Goal: Task Accomplishment & Management: Complete application form

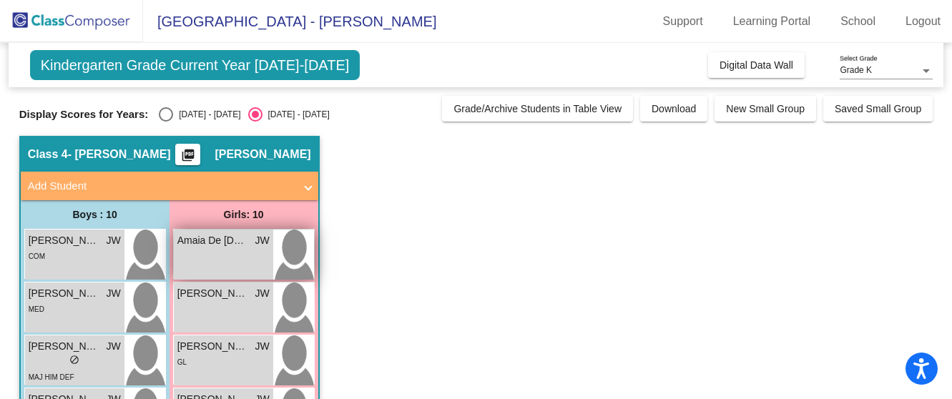
click at [199, 242] on span "Amaia De [DEMOGRAPHIC_DATA]" at bounding box center [212, 240] width 71 height 15
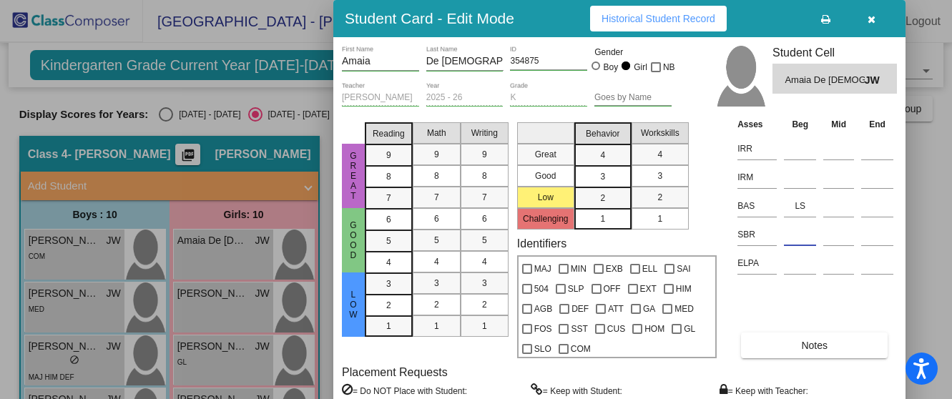
click at [799, 237] on input at bounding box center [800, 234] width 32 height 21
type input "low"
click at [922, 215] on div at bounding box center [476, 199] width 952 height 399
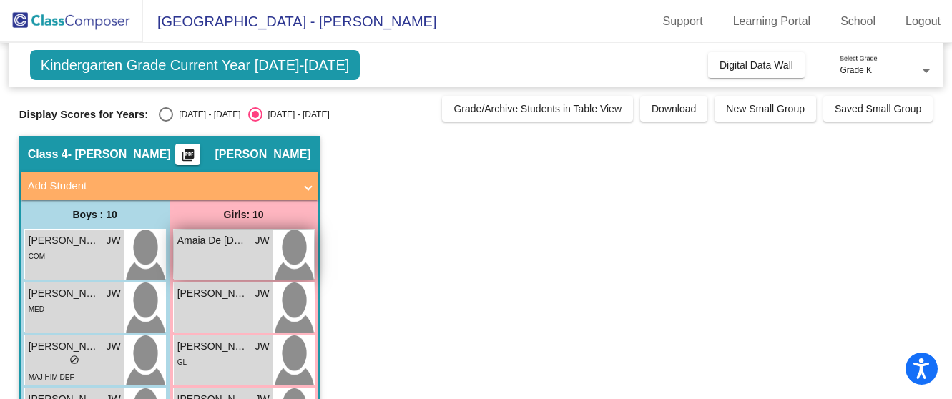
click at [211, 242] on span "Amaia De [DEMOGRAPHIC_DATA]" at bounding box center [212, 240] width 71 height 15
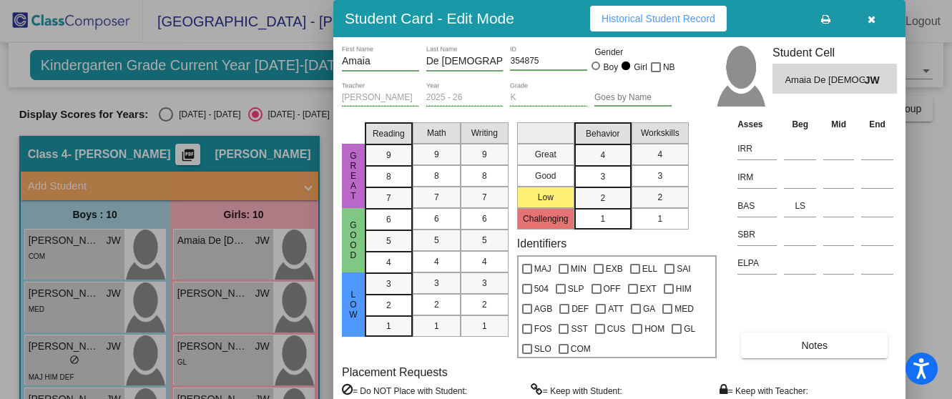
drag, startPoint x: 948, startPoint y: 174, endPoint x: 948, endPoint y: 202, distance: 27.2
click at [948, 202] on div at bounding box center [476, 199] width 952 height 399
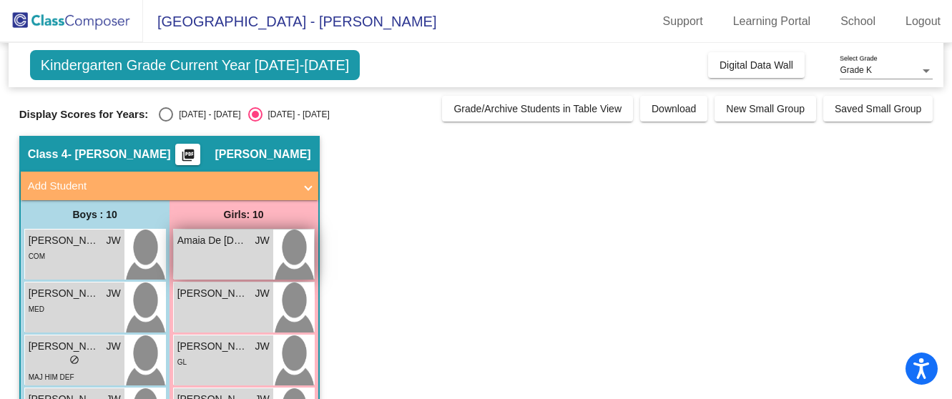
click at [209, 241] on span "Amaia De [DEMOGRAPHIC_DATA]" at bounding box center [212, 240] width 71 height 15
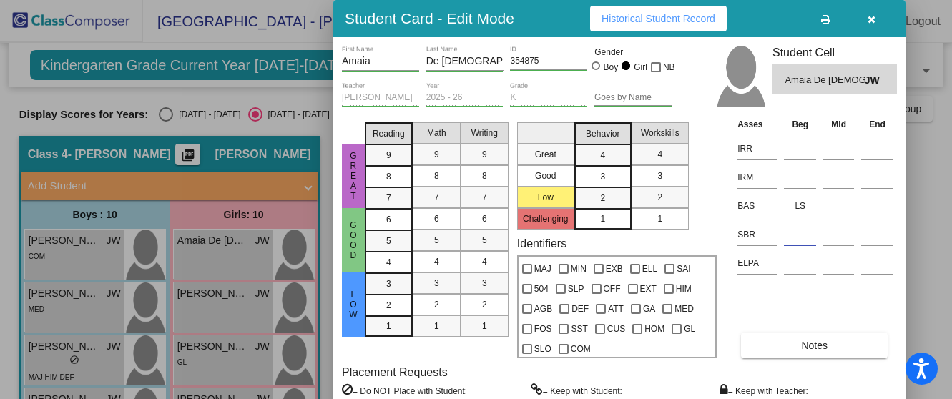
click at [800, 232] on input at bounding box center [800, 234] width 32 height 21
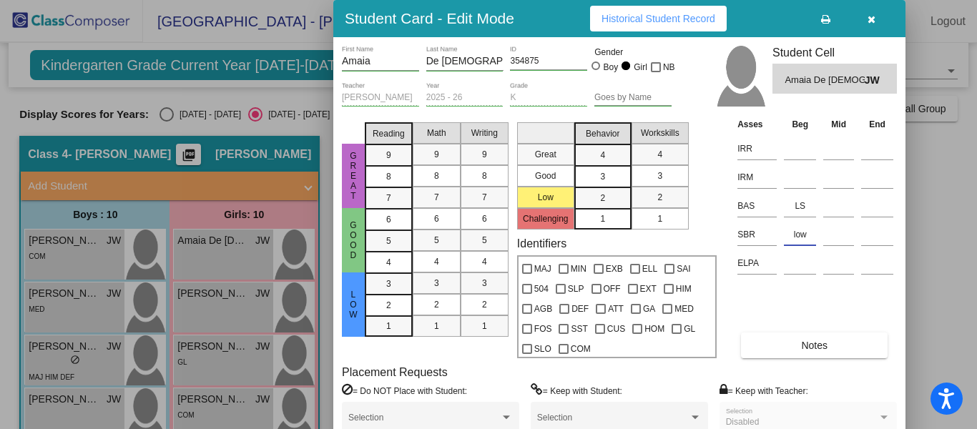
type input "low"
drag, startPoint x: 975, startPoint y: 109, endPoint x: 976, endPoint y: 147, distance: 37.2
click at [951, 147] on html "Accessibility Screen-Reader Guide, Feedback, and Issue Reporting | New window […" at bounding box center [488, 214] width 977 height 429
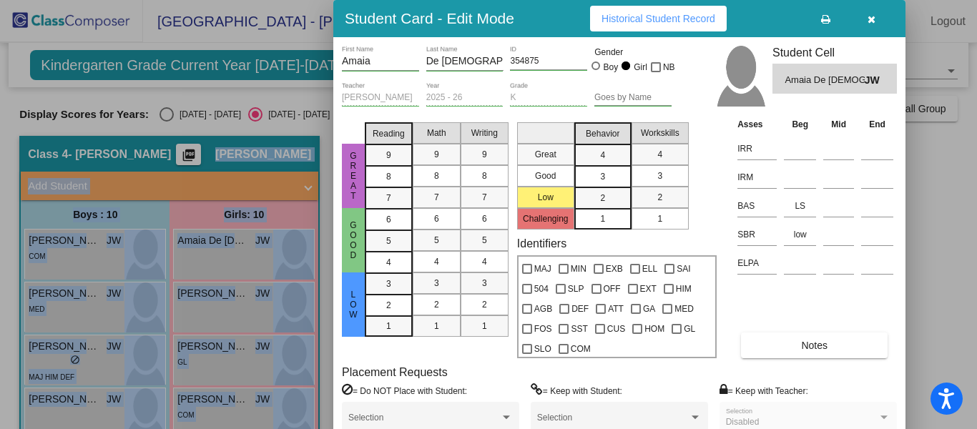
click at [951, 147] on html "Accessibility Screen-Reader Guide, Feedback, and Issue Reporting | New window […" at bounding box center [488, 214] width 977 height 429
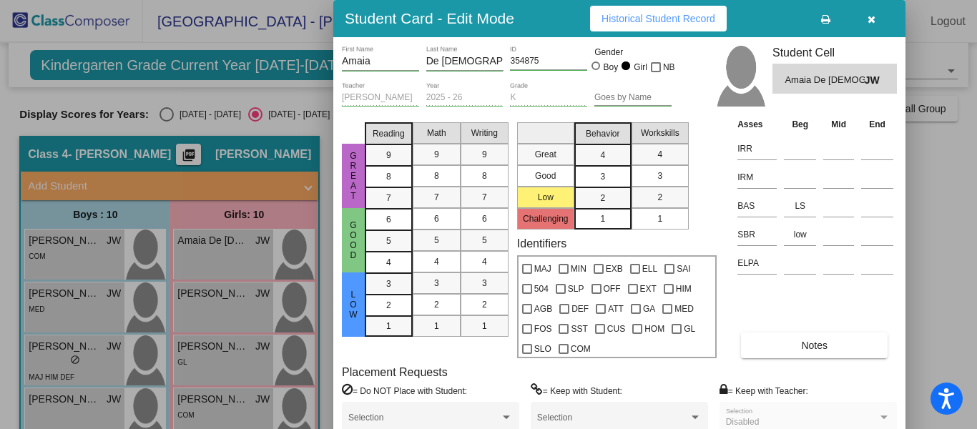
drag, startPoint x: 973, startPoint y: 182, endPoint x: 975, endPoint y: 243, distance: 61.5
click at [951, 243] on div at bounding box center [488, 214] width 977 height 429
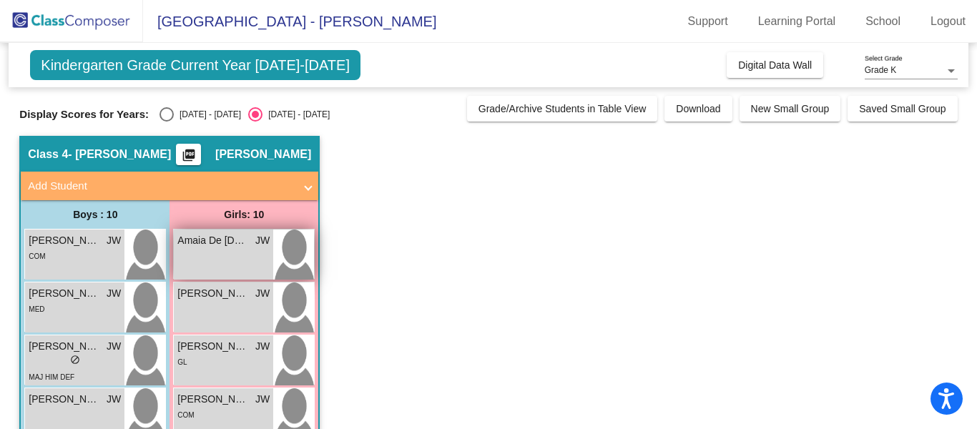
click at [205, 237] on span "Amaia De [DEMOGRAPHIC_DATA]" at bounding box center [212, 240] width 71 height 15
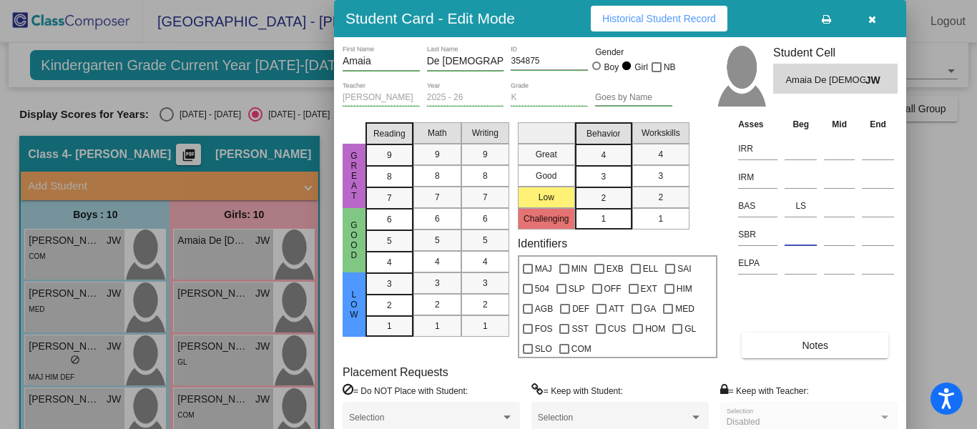
click at [804, 236] on input at bounding box center [800, 234] width 32 height 21
type input "low"
click at [897, 285] on div "Asses Beg Mid End IRR IRM BAS LS SBR low ELPA Notes" at bounding box center [815, 237] width 163 height 241
drag, startPoint x: 975, startPoint y: 219, endPoint x: 974, endPoint y: 286, distance: 66.5
click at [951, 286] on div at bounding box center [488, 214] width 977 height 429
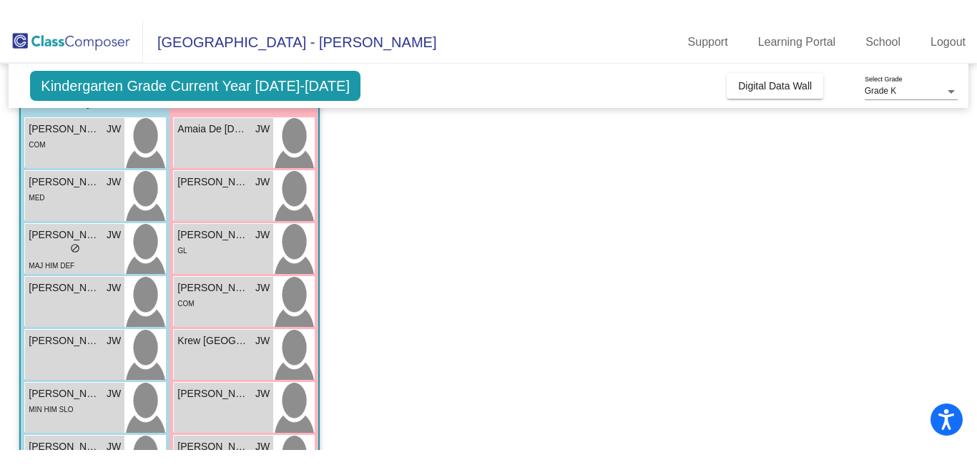
scroll to position [134, 0]
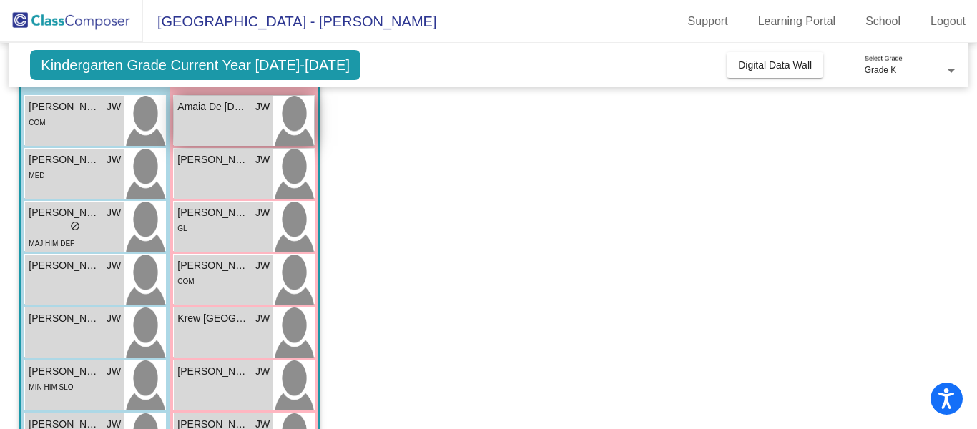
click at [205, 103] on span "Amaia De [DEMOGRAPHIC_DATA]" at bounding box center [212, 106] width 71 height 15
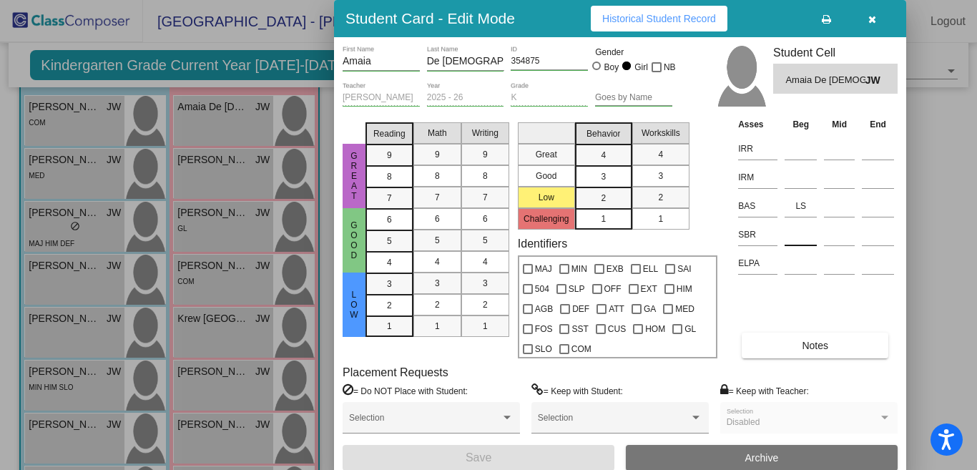
click at [801, 233] on input at bounding box center [800, 234] width 32 height 21
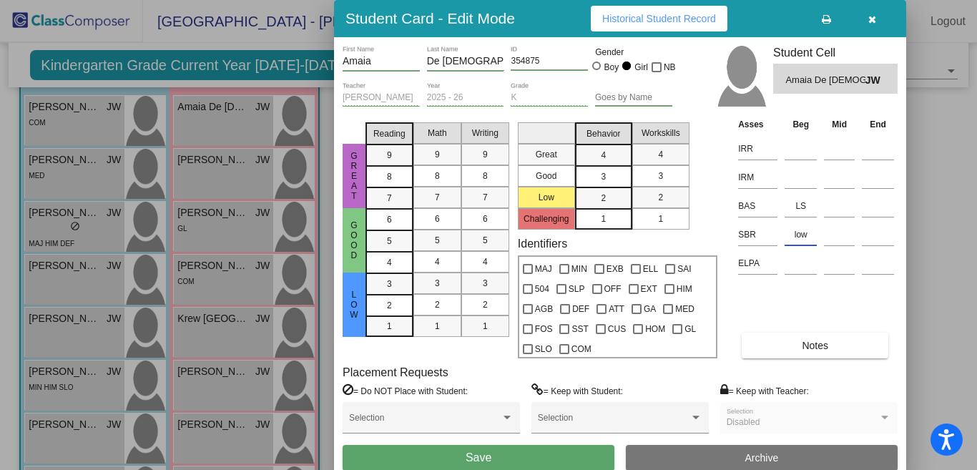
type input "low"
click at [445, 398] on button "Save" at bounding box center [478, 458] width 272 height 26
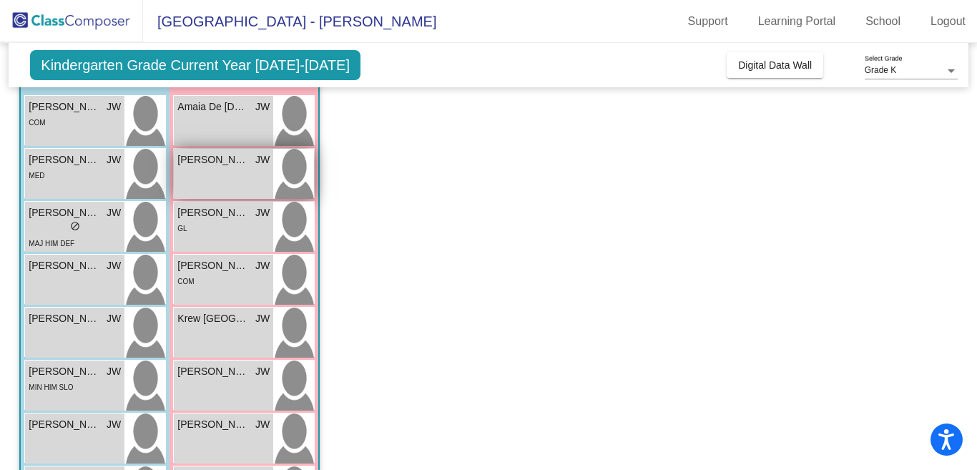
click at [199, 158] on span "[PERSON_NAME]" at bounding box center [212, 159] width 71 height 15
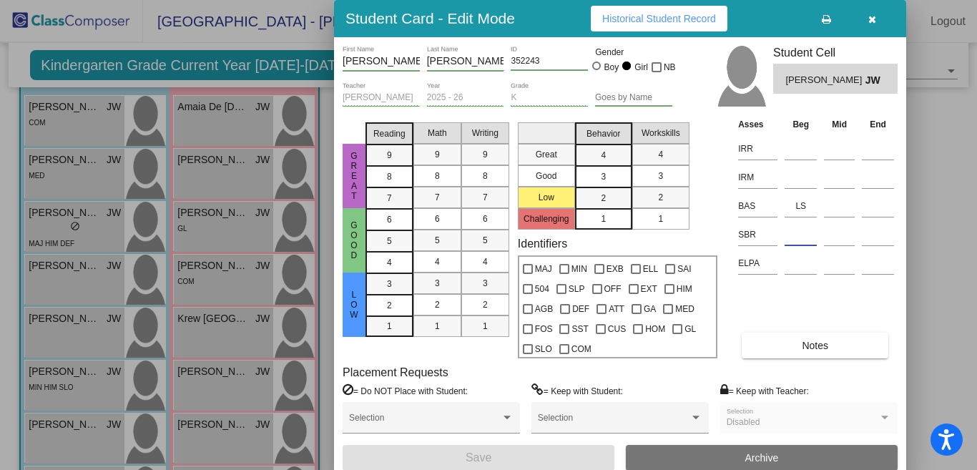
click at [801, 232] on input at bounding box center [800, 234] width 32 height 21
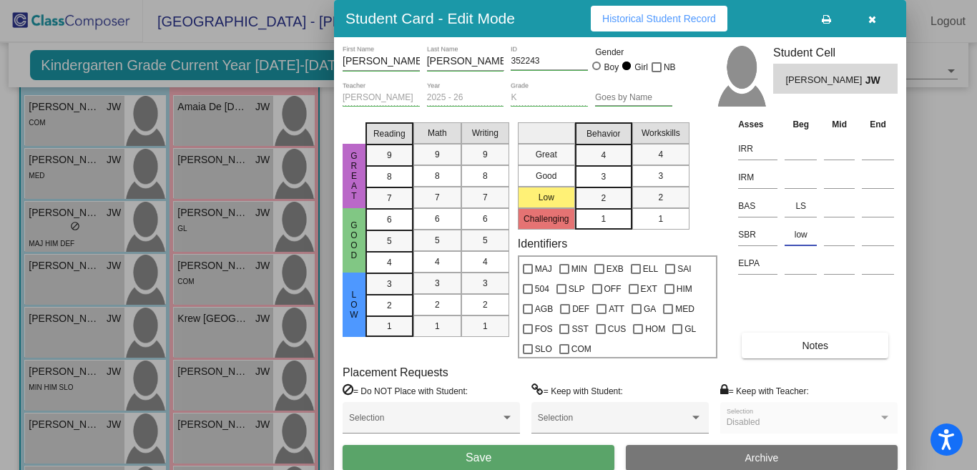
type input "low"
click at [548, 398] on button "Save" at bounding box center [478, 458] width 272 height 26
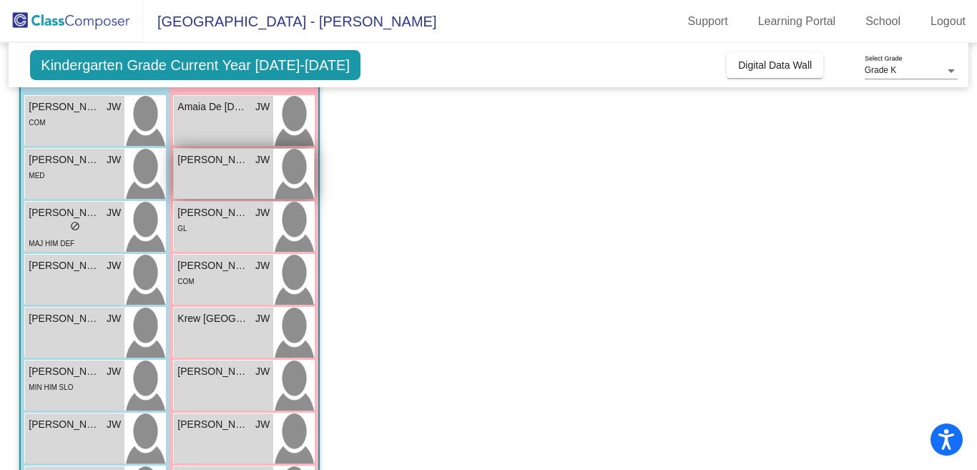
click at [217, 159] on span "[PERSON_NAME]" at bounding box center [212, 159] width 71 height 15
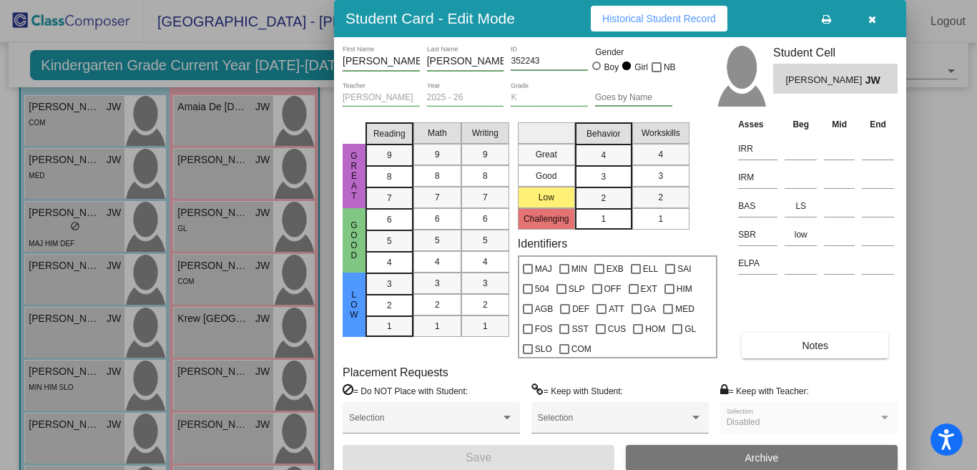
click at [204, 215] on div at bounding box center [488, 235] width 977 height 470
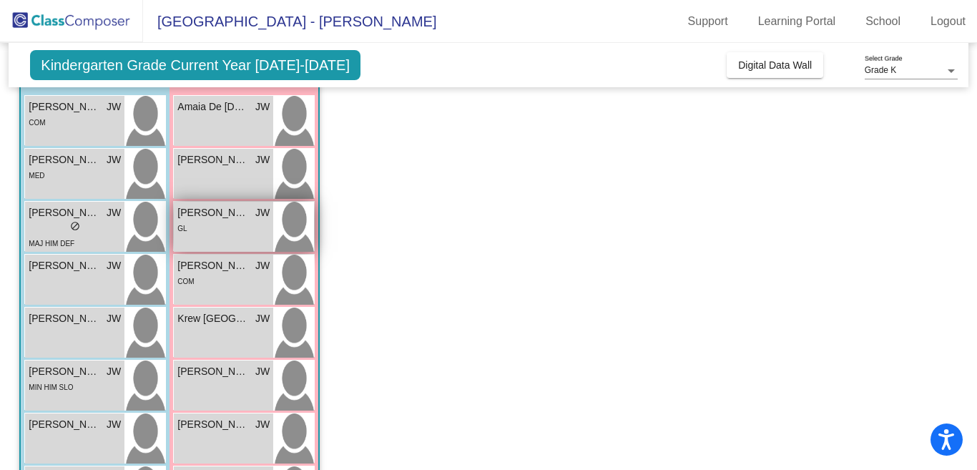
click at [222, 214] on span "[PERSON_NAME]" at bounding box center [212, 212] width 71 height 15
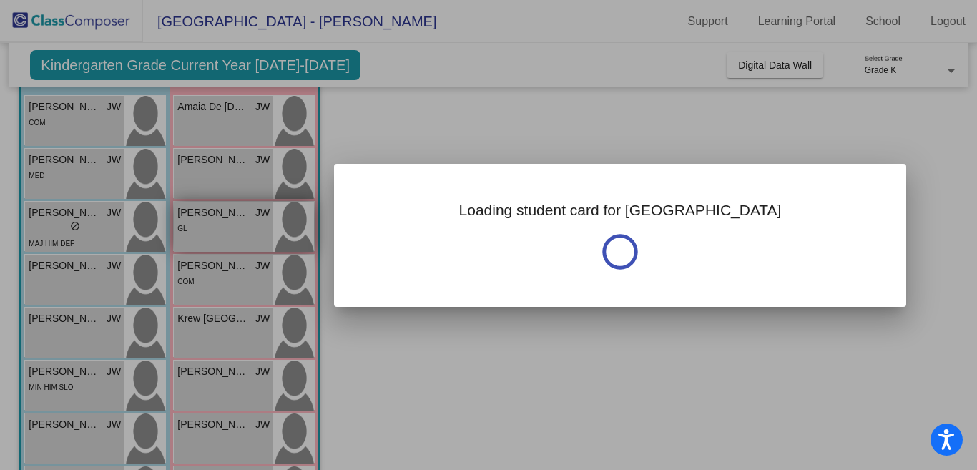
click at [222, 214] on div at bounding box center [488, 235] width 977 height 470
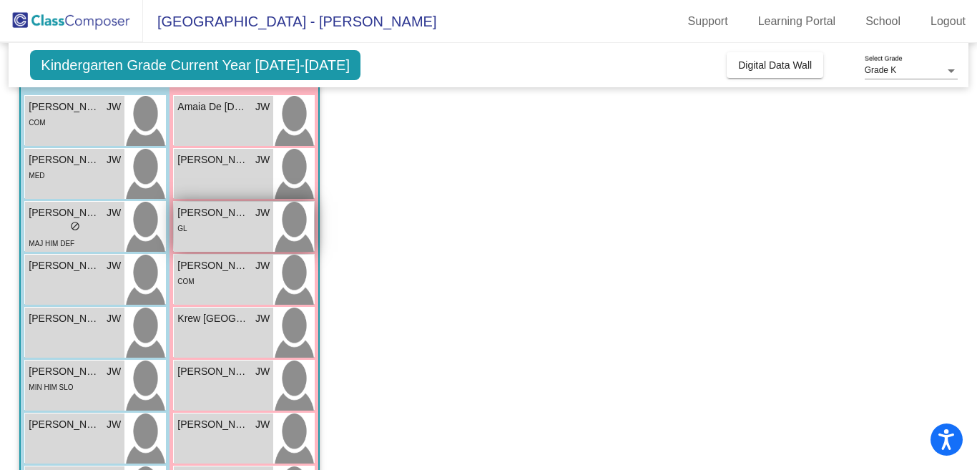
click at [222, 214] on span "[PERSON_NAME]" at bounding box center [212, 212] width 71 height 15
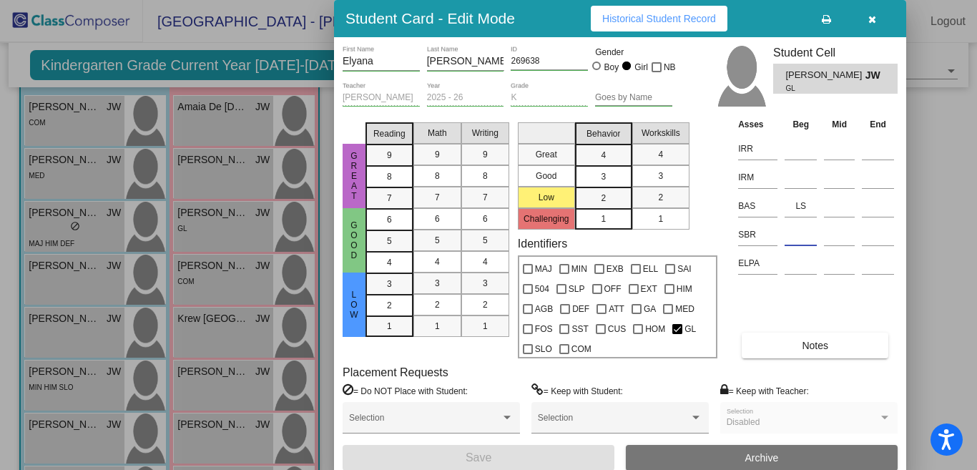
click at [803, 237] on input at bounding box center [800, 234] width 32 height 21
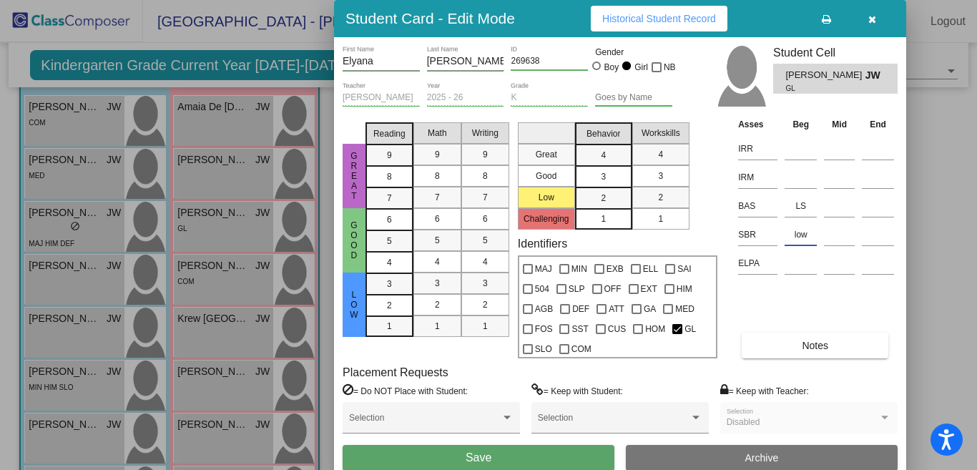
type input "low"
click at [595, 398] on button "Save" at bounding box center [478, 458] width 272 height 26
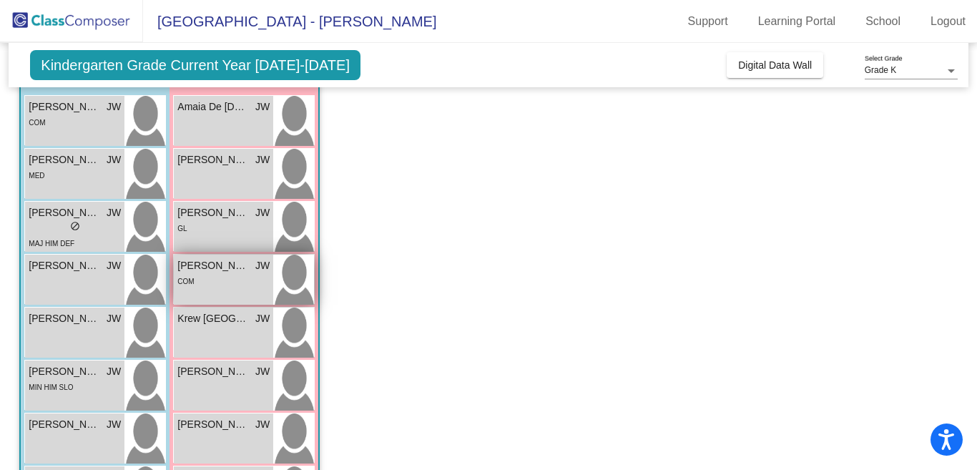
click at [221, 263] on span "[PERSON_NAME]" at bounding box center [212, 265] width 71 height 15
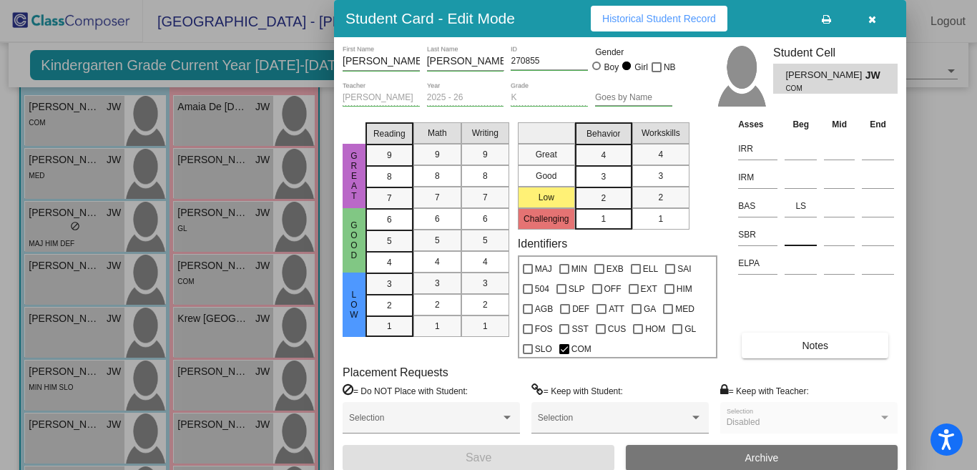
click at [805, 234] on input at bounding box center [800, 234] width 32 height 21
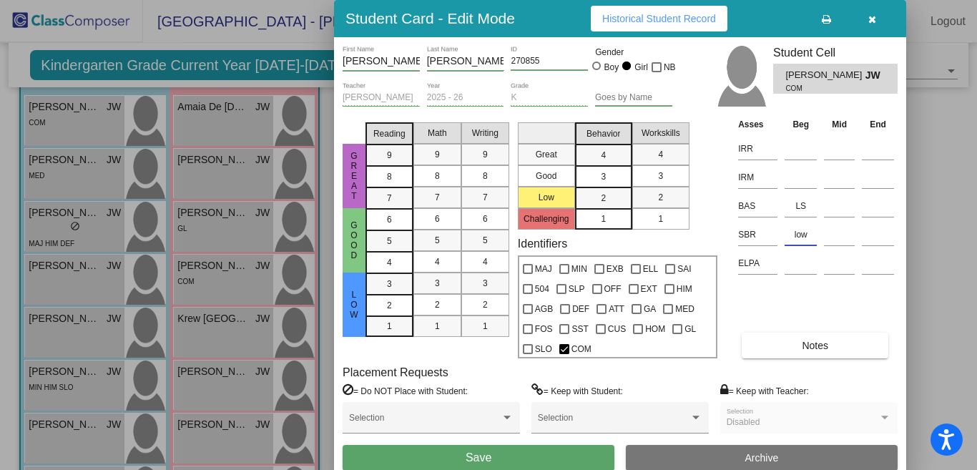
type input "low"
click at [446, 398] on button "Save" at bounding box center [478, 458] width 272 height 26
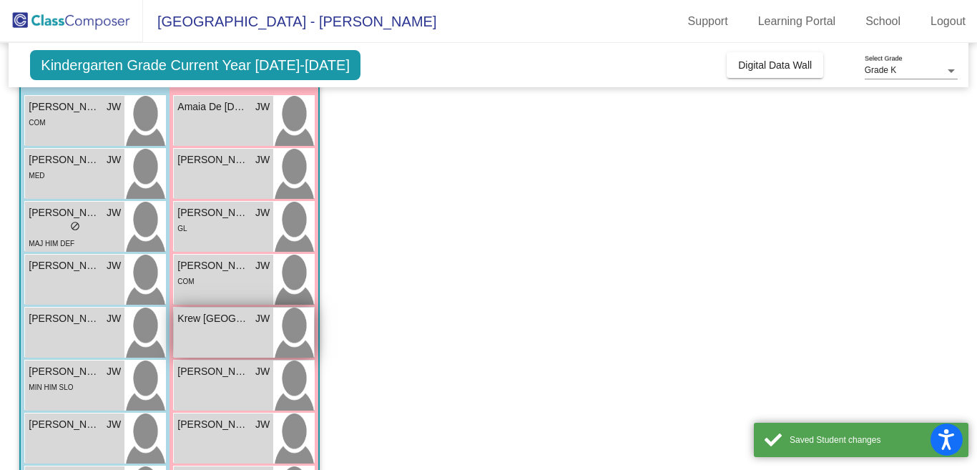
click at [211, 318] on span "Krew [GEOGRAPHIC_DATA]" at bounding box center [212, 318] width 71 height 15
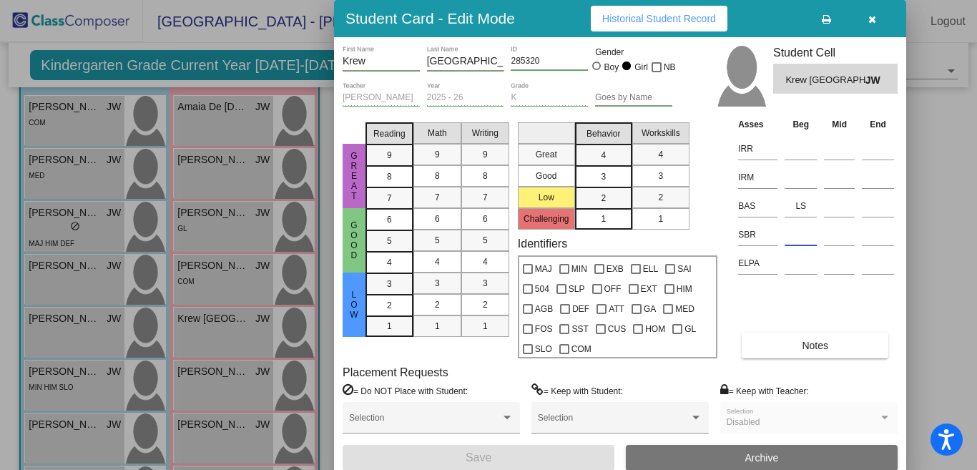
click at [805, 233] on input at bounding box center [800, 234] width 32 height 21
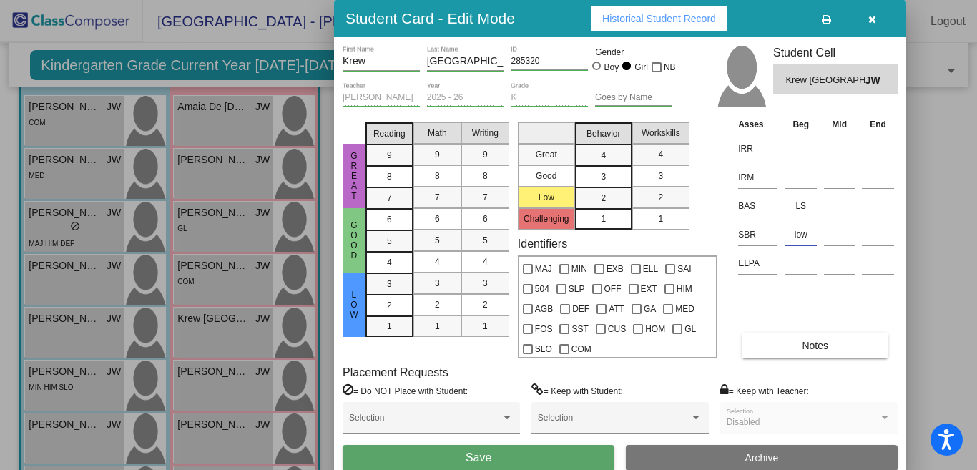
type input "low"
click at [558, 398] on button "Save" at bounding box center [478, 458] width 272 height 26
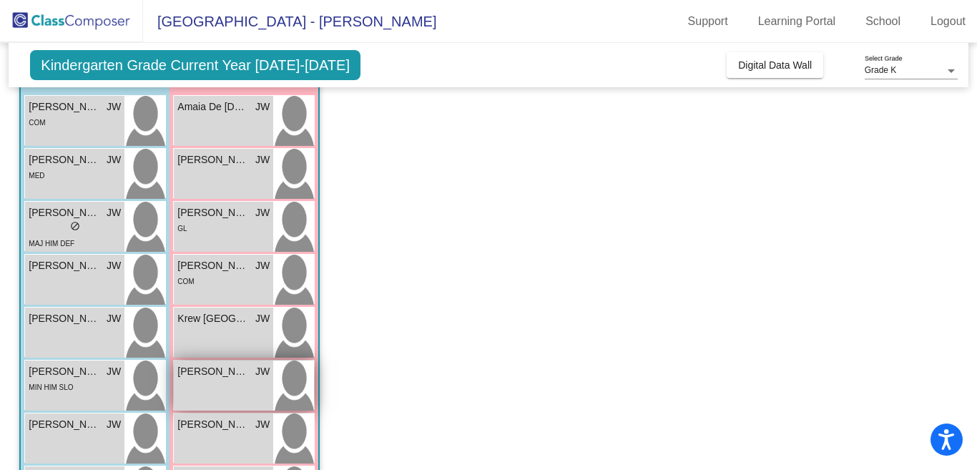
click at [234, 373] on span "[PERSON_NAME]" at bounding box center [212, 371] width 71 height 15
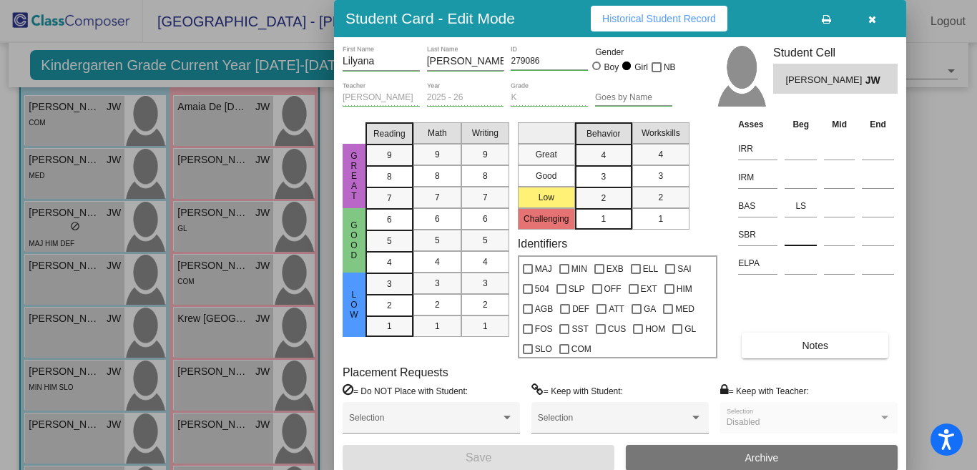
click at [806, 240] on input at bounding box center [800, 234] width 32 height 21
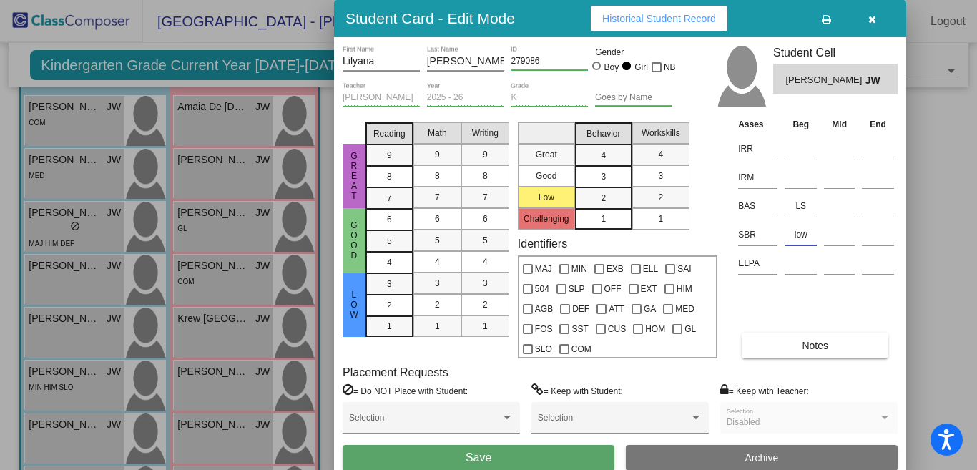
type input "low"
click at [537, 398] on button "Save" at bounding box center [478, 458] width 272 height 26
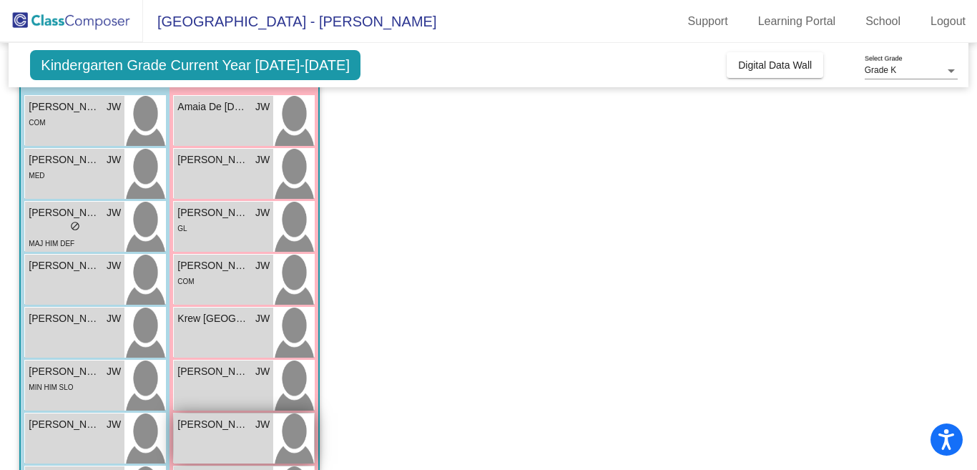
click at [218, 398] on span "[PERSON_NAME]" at bounding box center [212, 424] width 71 height 15
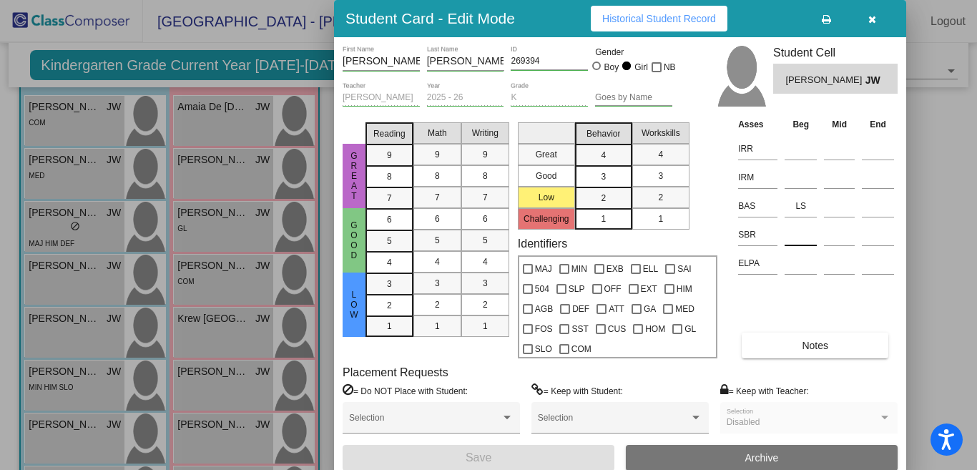
click at [794, 238] on input at bounding box center [800, 234] width 32 height 21
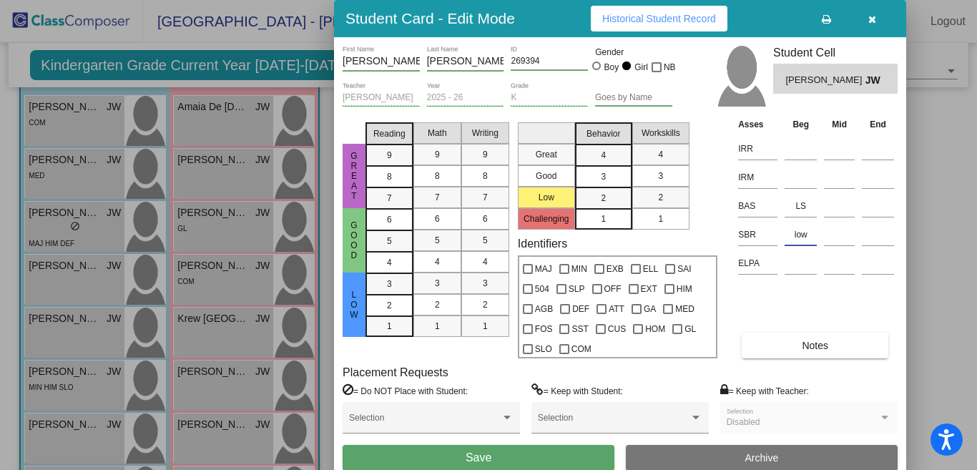
type input "low"
click at [571, 398] on button "Save" at bounding box center [478, 458] width 272 height 26
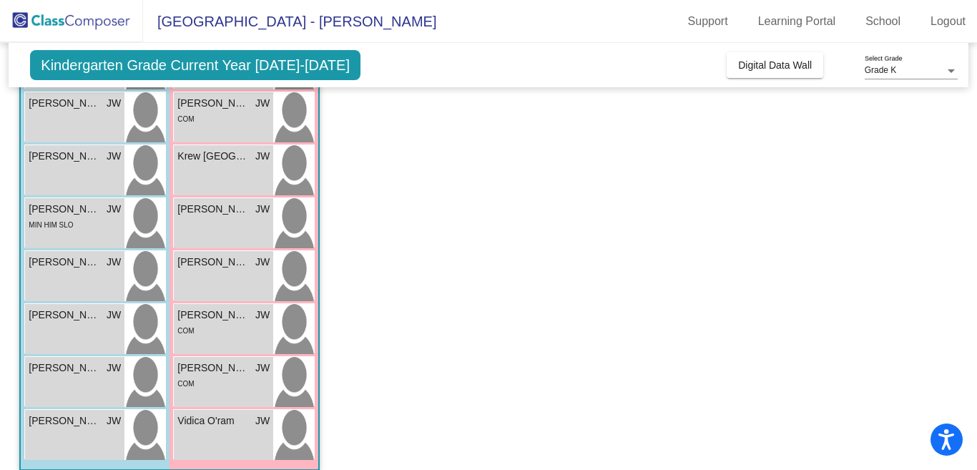
scroll to position [311, 0]
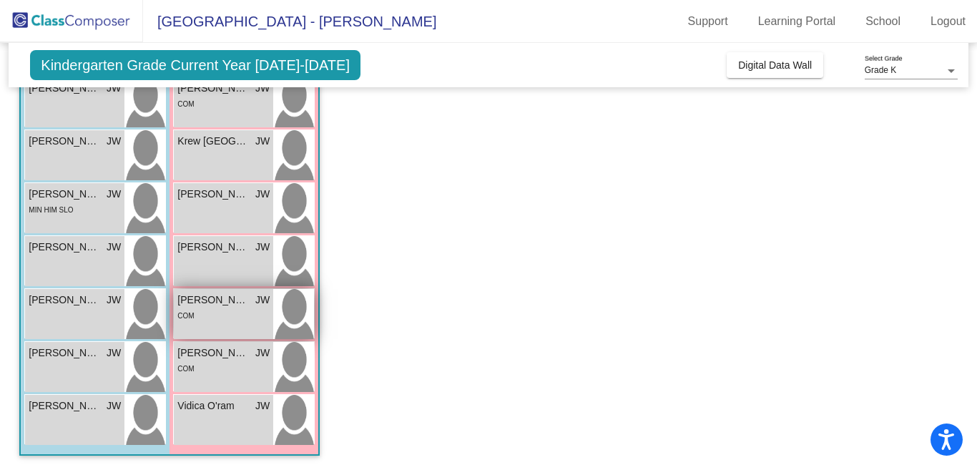
click at [211, 301] on span "[PERSON_NAME]" at bounding box center [212, 299] width 71 height 15
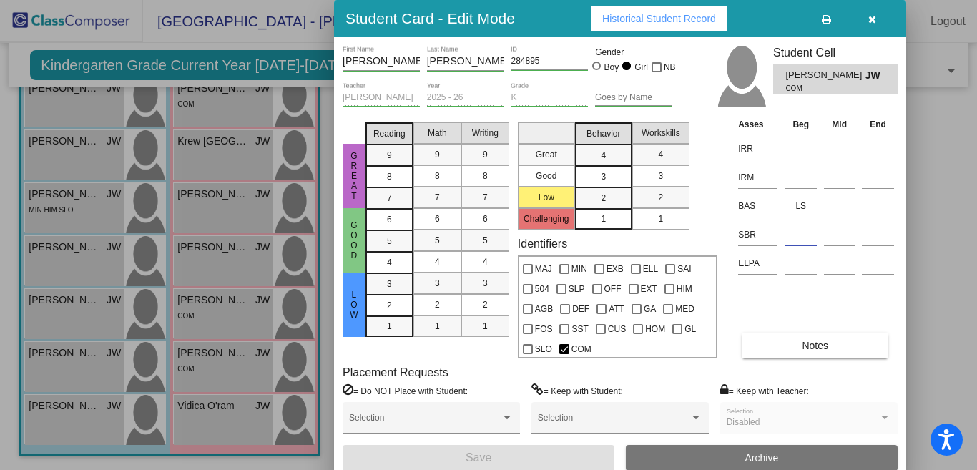
click at [803, 240] on input at bounding box center [800, 234] width 32 height 21
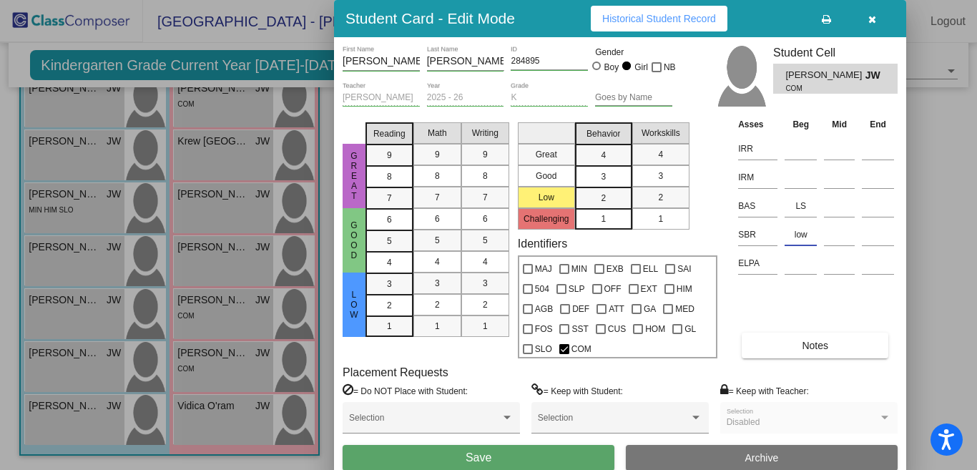
type input "low"
click at [521, 398] on button "Save" at bounding box center [478, 458] width 272 height 26
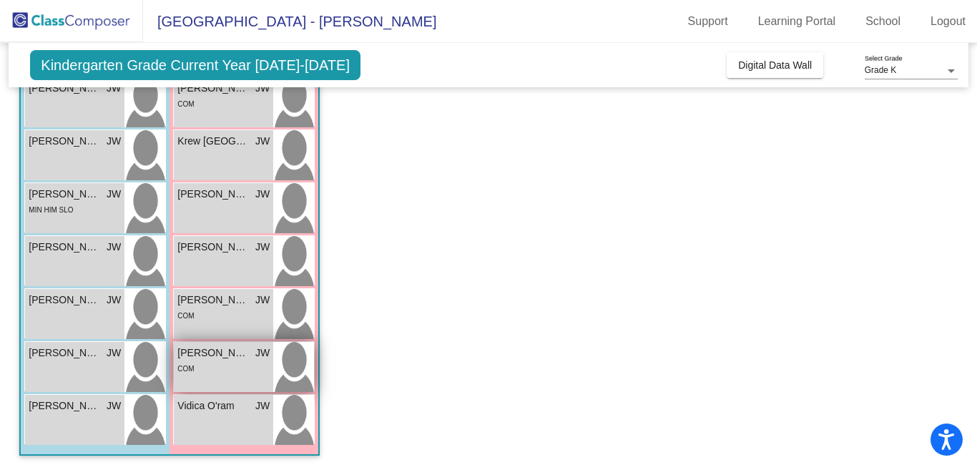
click at [222, 352] on span "[PERSON_NAME]" at bounding box center [212, 352] width 71 height 15
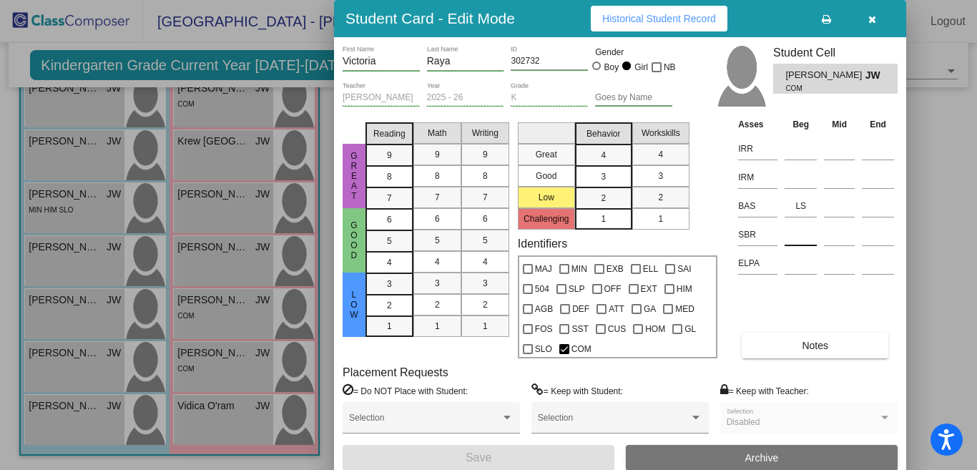
click at [801, 231] on input at bounding box center [800, 234] width 32 height 21
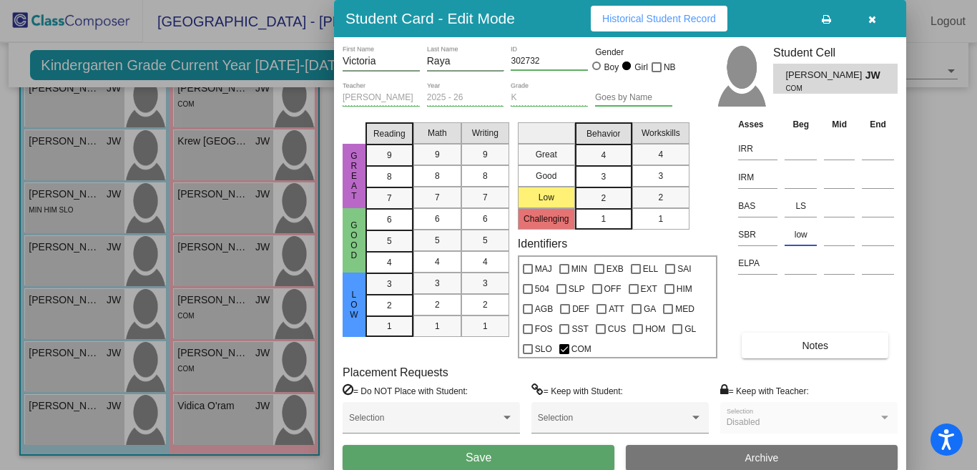
type input "low"
click at [374, 398] on button "Save" at bounding box center [478, 458] width 272 height 26
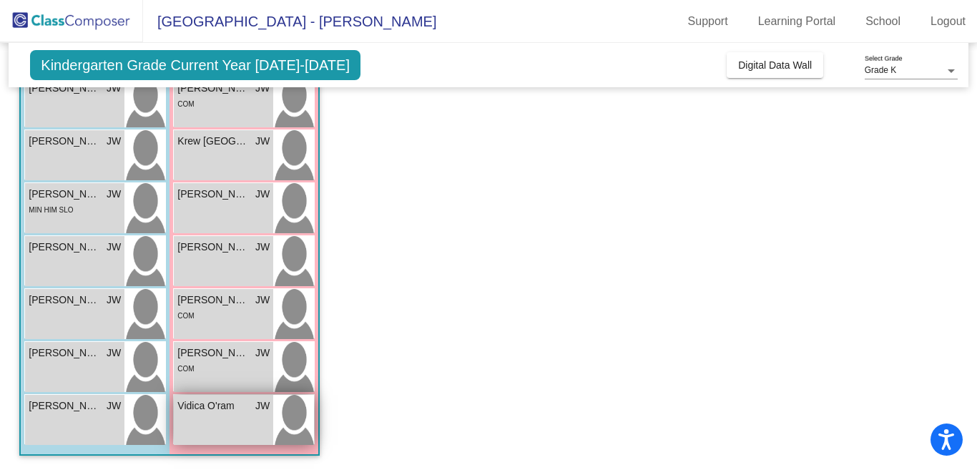
click at [191, 398] on span "Vidica O'ram" at bounding box center [212, 405] width 71 height 15
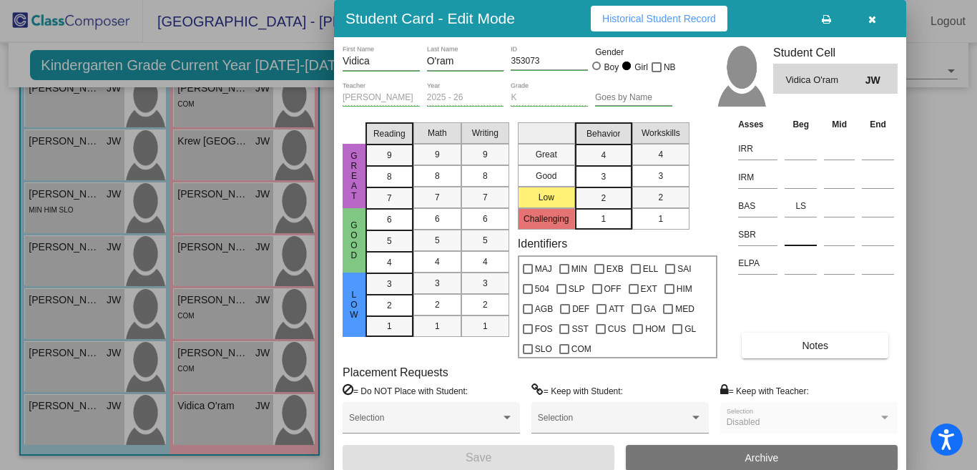
click at [803, 232] on input at bounding box center [800, 234] width 32 height 21
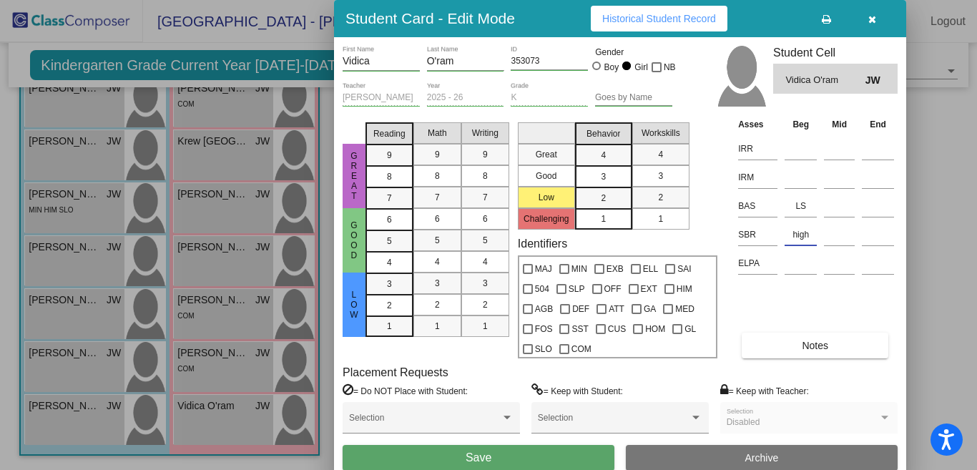
type input "high"
click at [532, 398] on button "Save" at bounding box center [478, 458] width 272 height 26
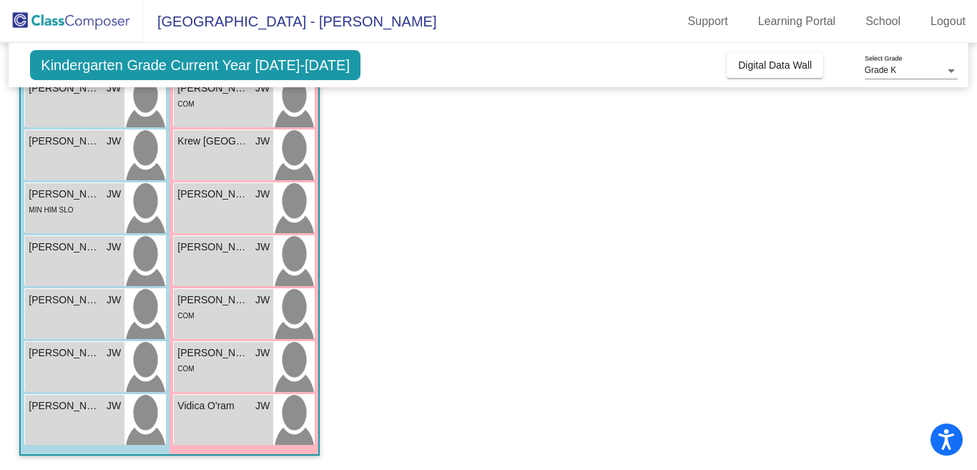
click at [343, 132] on app-classroom "Class 4 - [PERSON_NAME] picture_as_pdf [PERSON_NAME] Add Student First Name Las…" at bounding box center [487, 147] width 937 height 645
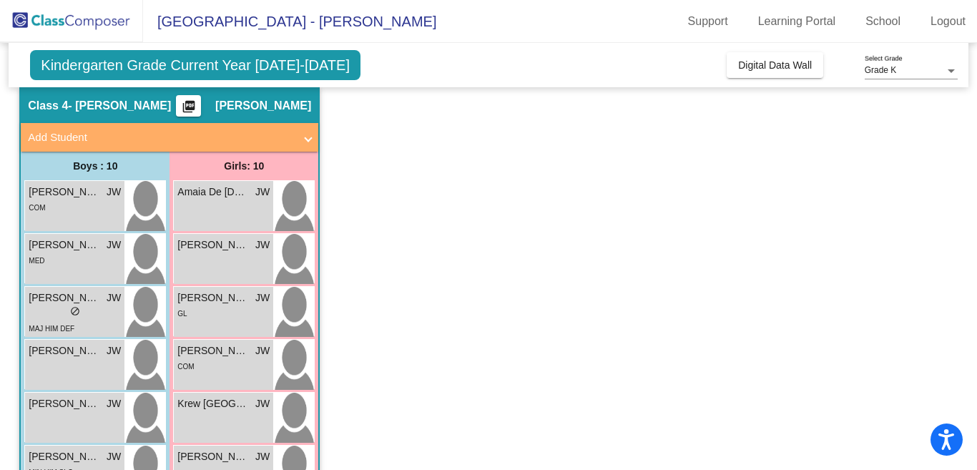
scroll to position [0, 0]
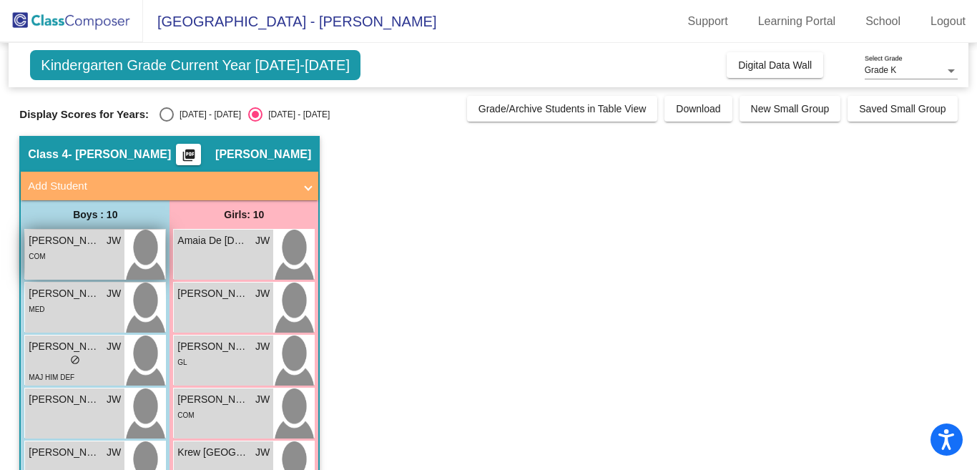
click at [44, 241] on span "[PERSON_NAME]" at bounding box center [64, 240] width 71 height 15
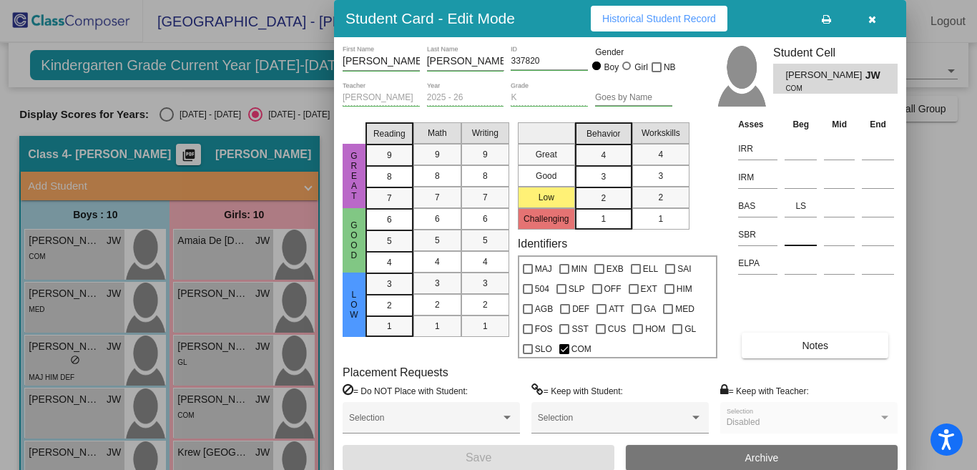
click at [804, 232] on input at bounding box center [800, 234] width 32 height 21
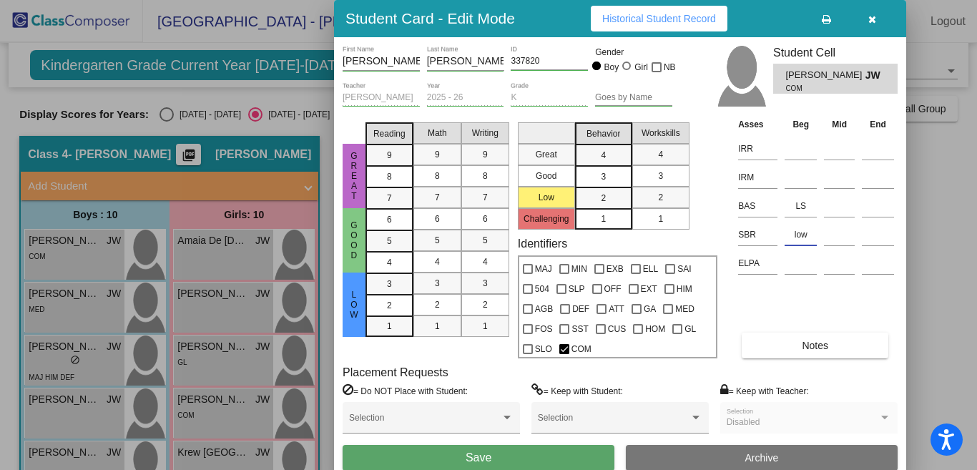
type input "low"
click at [507, 398] on button "Save" at bounding box center [478, 458] width 272 height 26
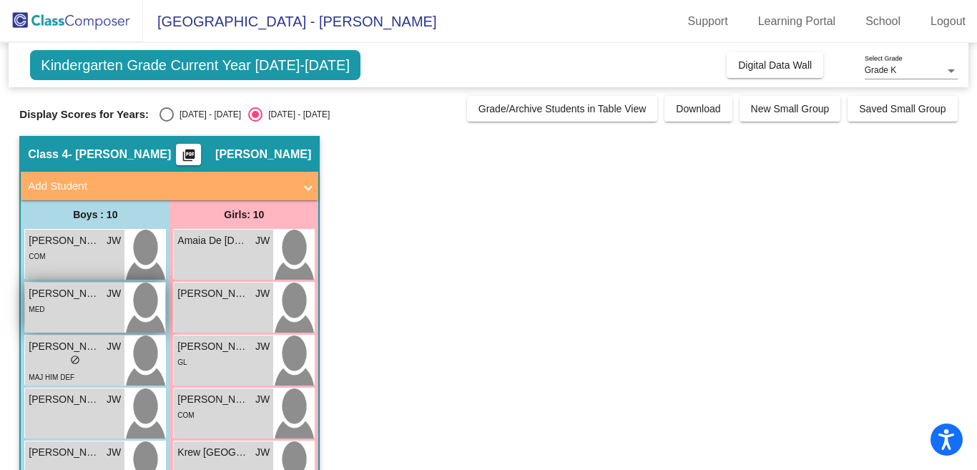
click at [66, 294] on span "[PERSON_NAME]" at bounding box center [64, 293] width 71 height 15
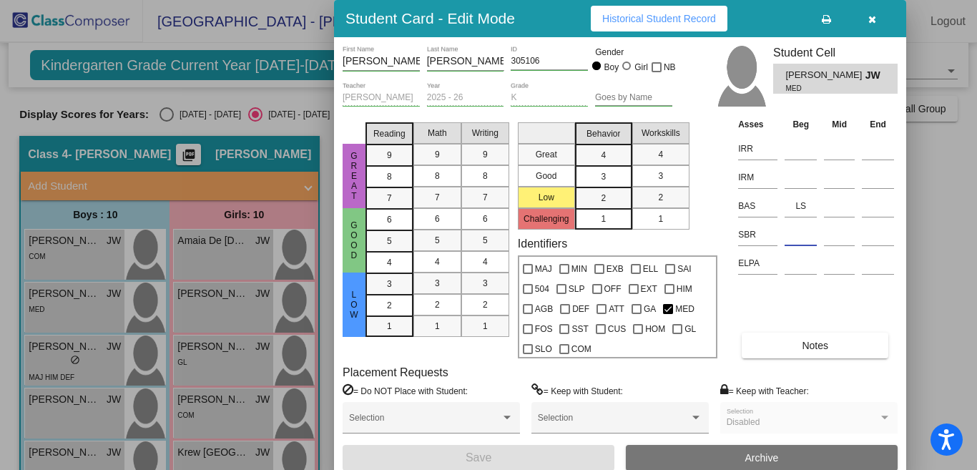
click at [799, 234] on input at bounding box center [800, 234] width 32 height 21
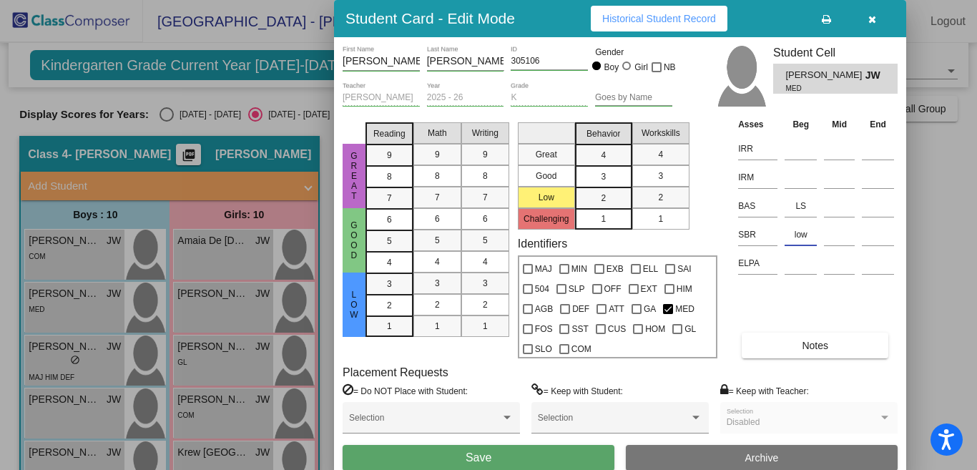
type input "low"
click at [568, 398] on button "Save" at bounding box center [478, 458] width 272 height 26
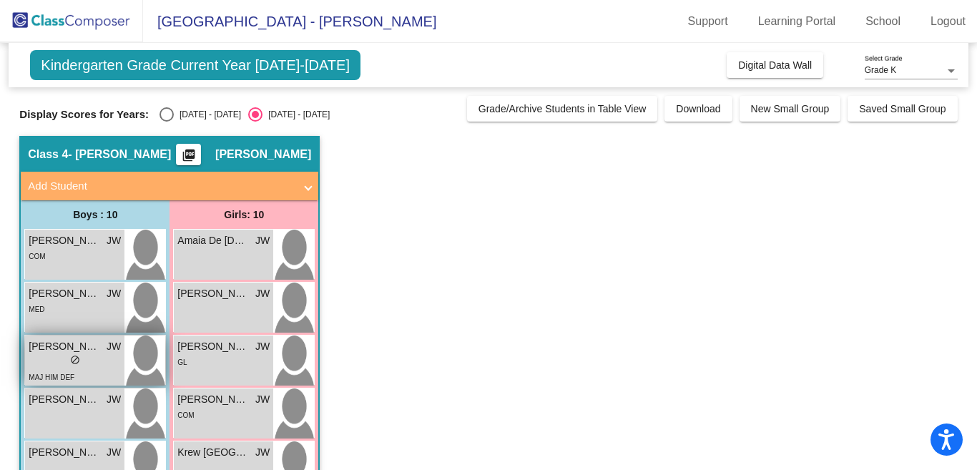
click at [78, 346] on span "[PERSON_NAME]" at bounding box center [64, 346] width 71 height 15
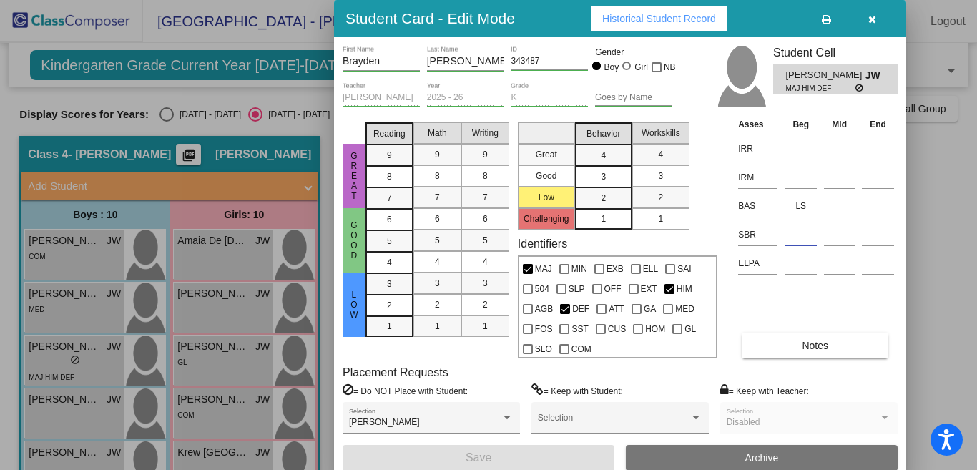
click at [801, 236] on input at bounding box center [800, 234] width 32 height 21
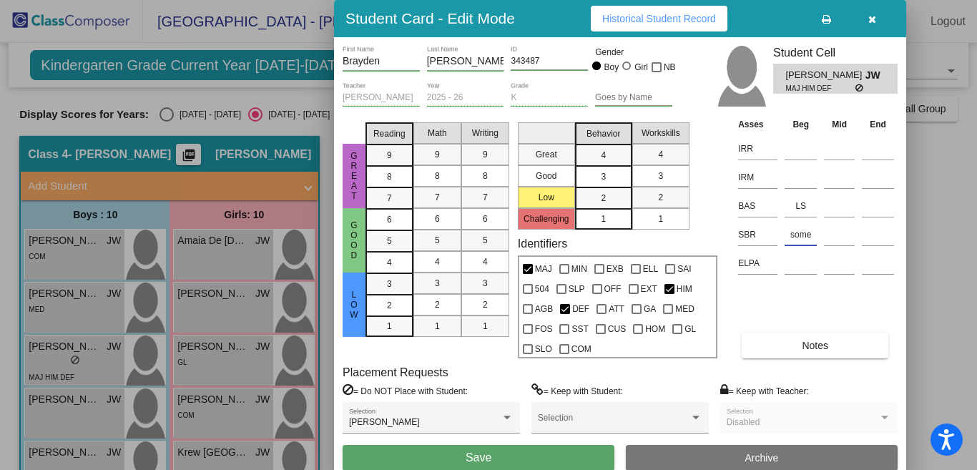
type input "some"
click at [505, 398] on button "Save" at bounding box center [478, 458] width 272 height 26
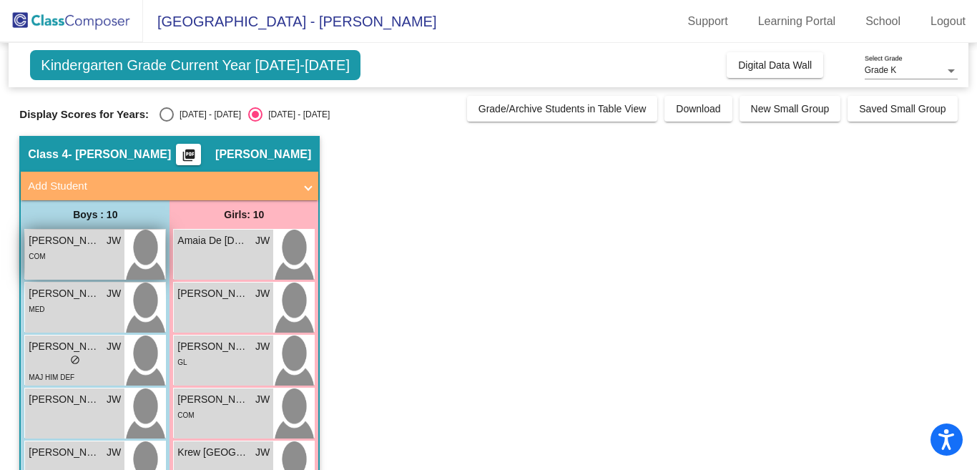
click at [74, 242] on span "[PERSON_NAME]" at bounding box center [64, 240] width 71 height 15
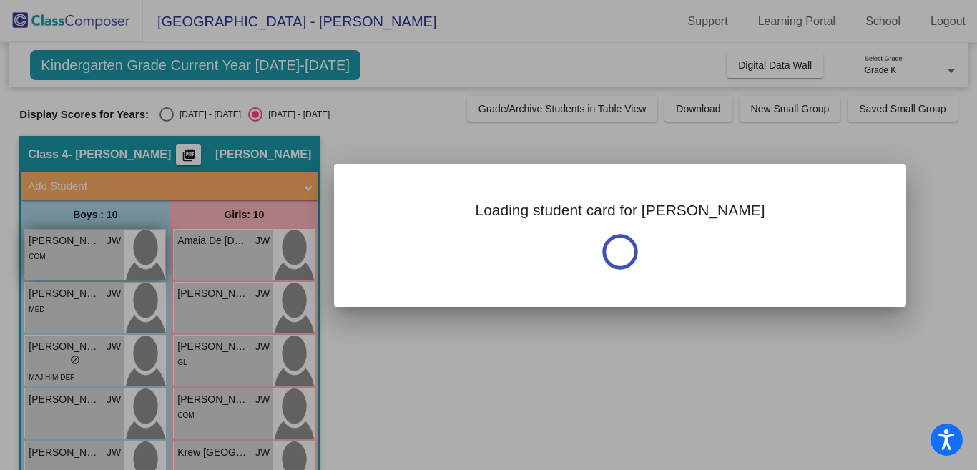
click at [74, 242] on div at bounding box center [488, 235] width 977 height 470
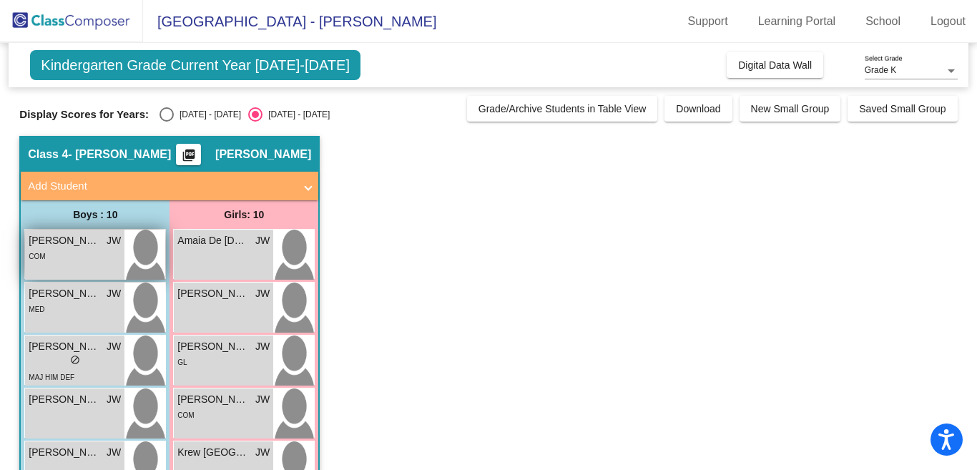
click at [74, 242] on span "[PERSON_NAME]" at bounding box center [64, 240] width 71 height 15
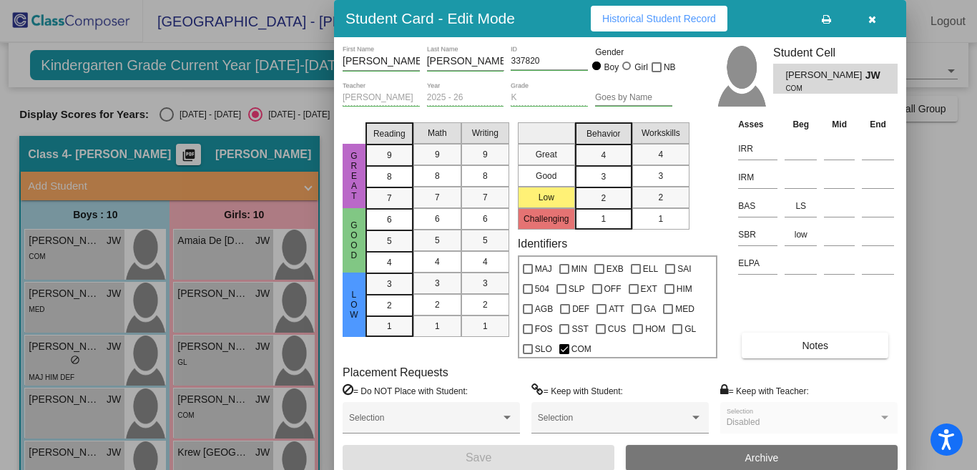
click at [62, 295] on div at bounding box center [488, 235] width 977 height 470
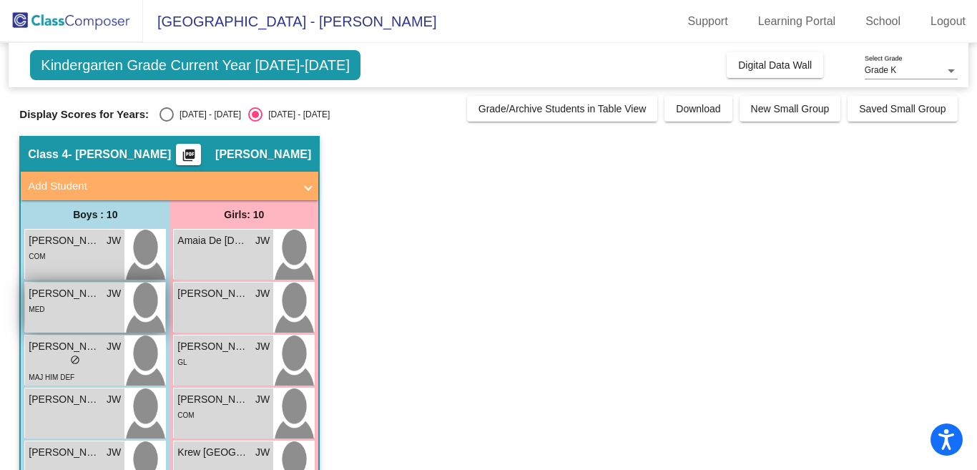
click at [71, 295] on span "[PERSON_NAME]" at bounding box center [64, 293] width 71 height 15
click at [71, 291] on span "[PERSON_NAME]" at bounding box center [64, 293] width 71 height 15
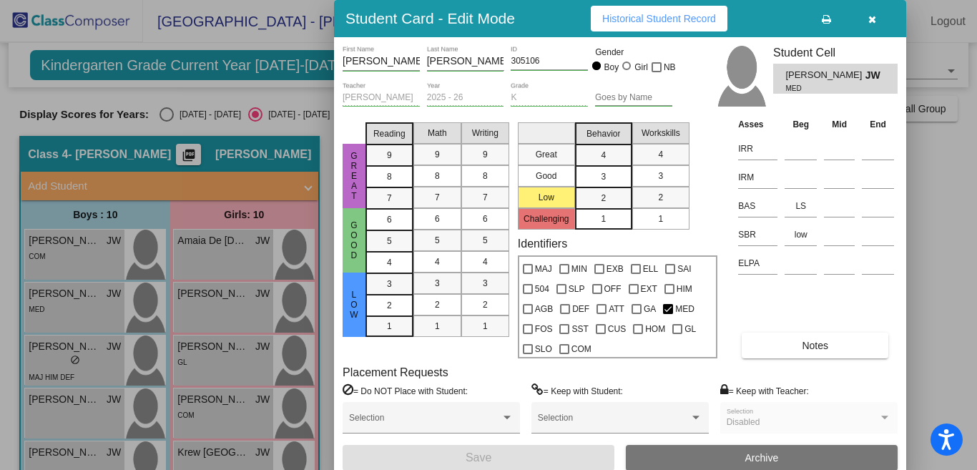
click at [55, 346] on div at bounding box center [488, 235] width 977 height 470
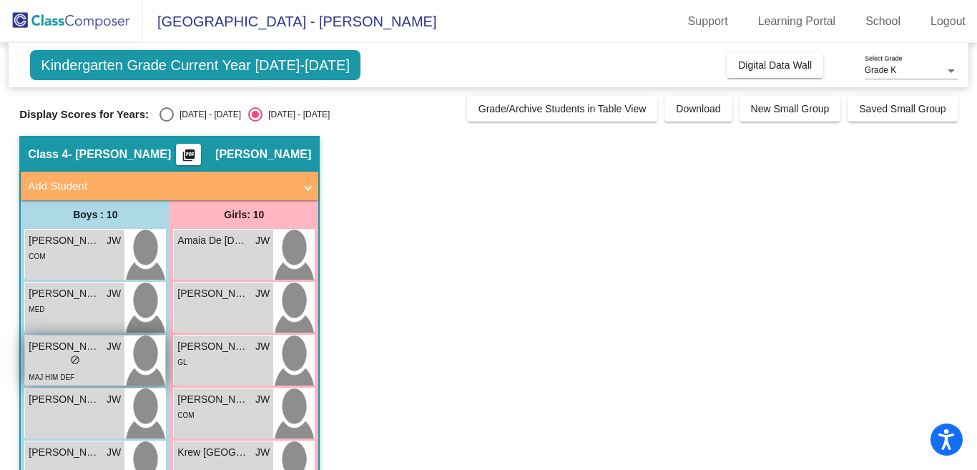
click at [55, 347] on span "[PERSON_NAME]" at bounding box center [64, 346] width 71 height 15
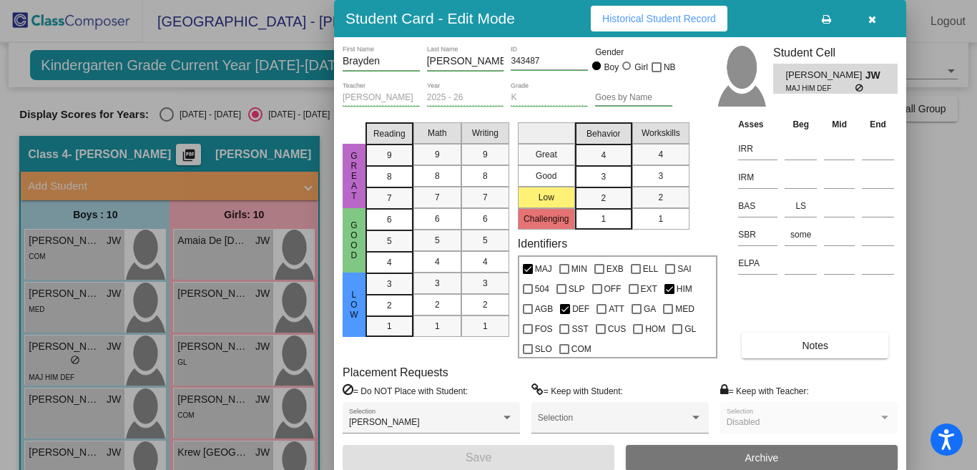
click at [51, 398] on div at bounding box center [488, 235] width 977 height 470
click at [51, 398] on span "[PERSON_NAME]" at bounding box center [64, 399] width 71 height 15
click at [798, 230] on input at bounding box center [800, 234] width 32 height 21
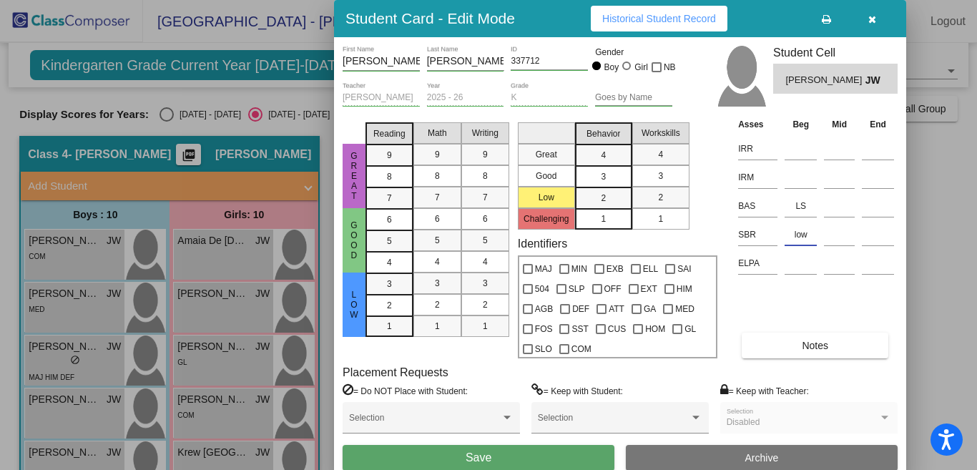
type input "low"
click at [467, 398] on span "Save" at bounding box center [478, 457] width 26 height 12
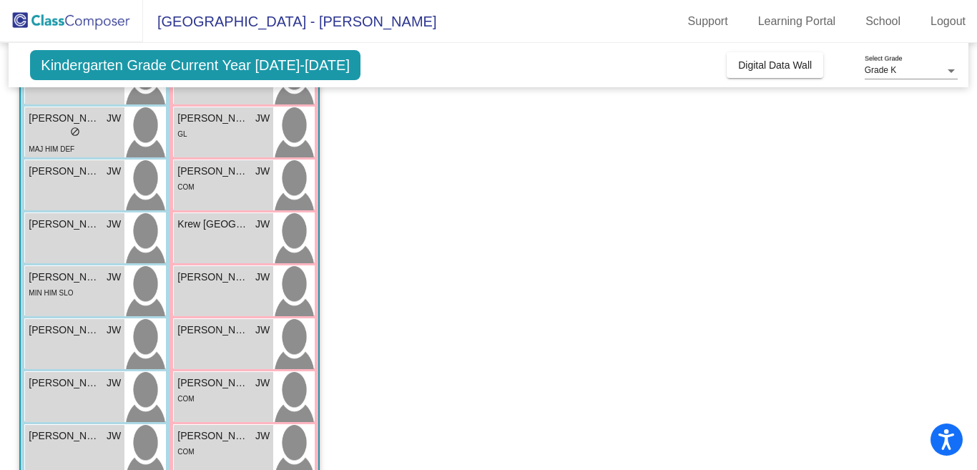
scroll to position [230, 0]
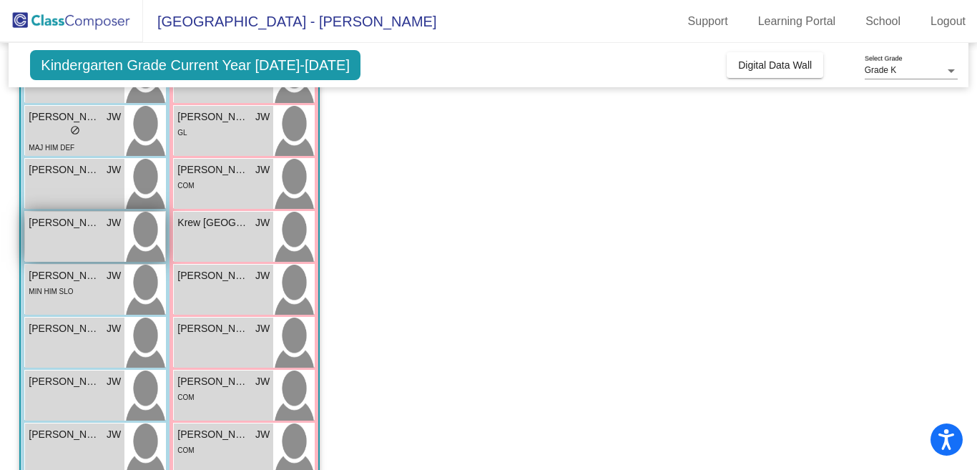
click at [86, 224] on span "[PERSON_NAME]" at bounding box center [64, 222] width 71 height 15
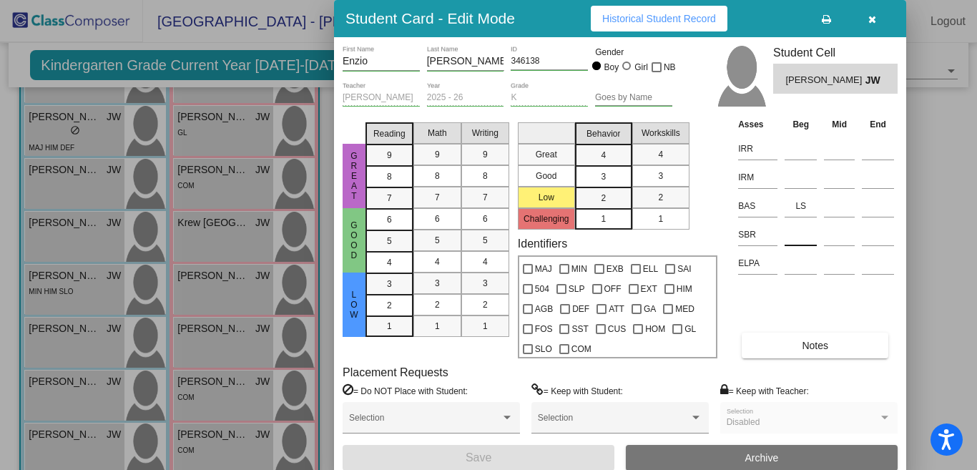
click at [805, 235] on input at bounding box center [800, 234] width 32 height 21
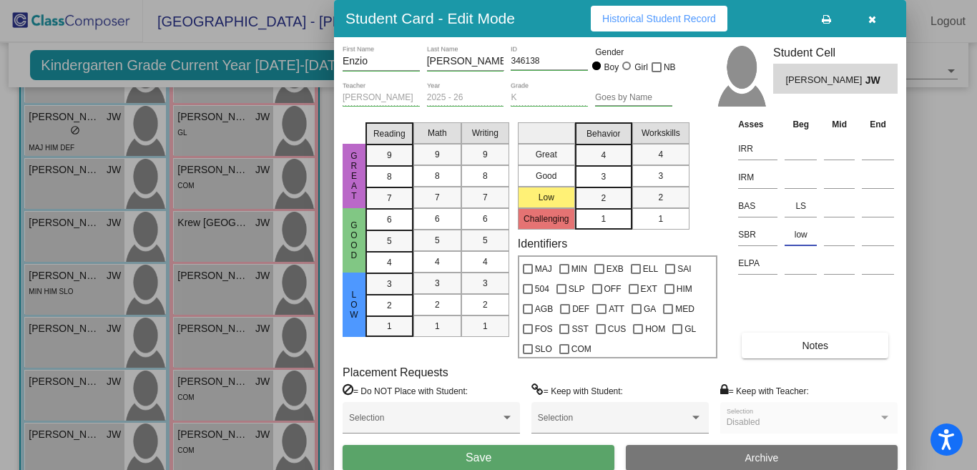
type input "low"
click at [543, 398] on button "Save" at bounding box center [478, 458] width 272 height 26
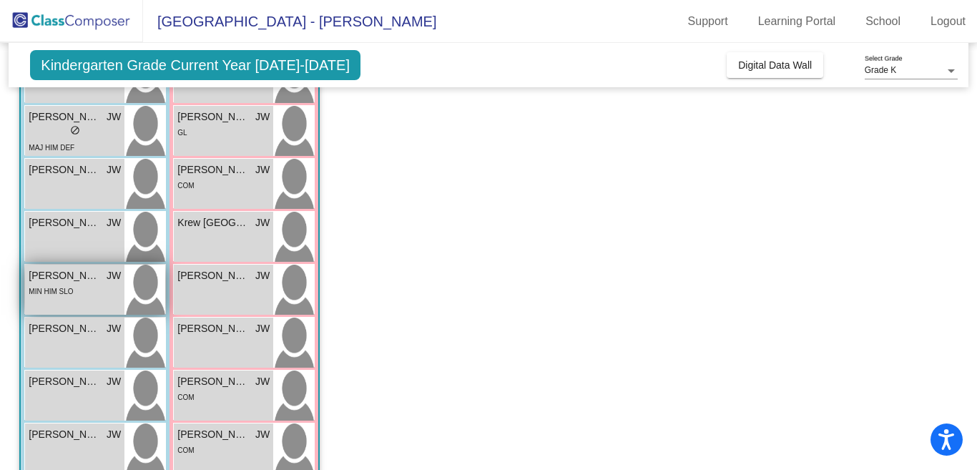
click at [66, 274] on span "[PERSON_NAME]" at bounding box center [64, 275] width 71 height 15
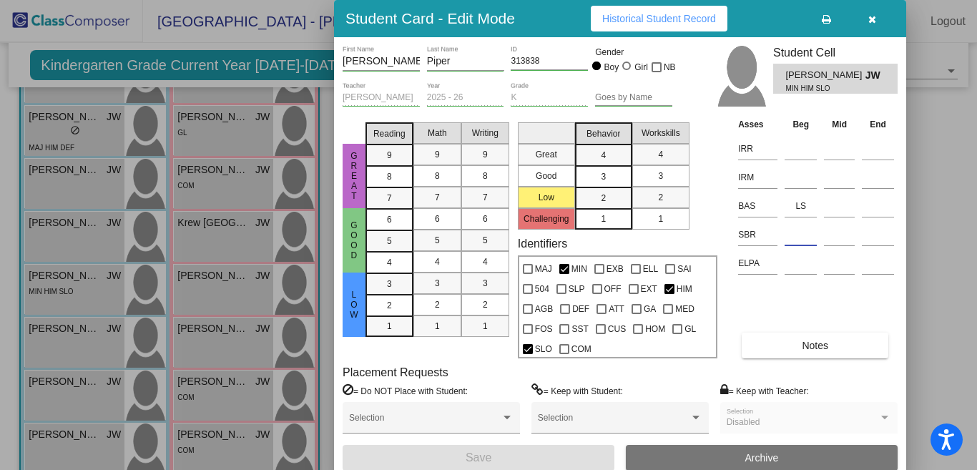
click at [806, 232] on input at bounding box center [800, 234] width 32 height 21
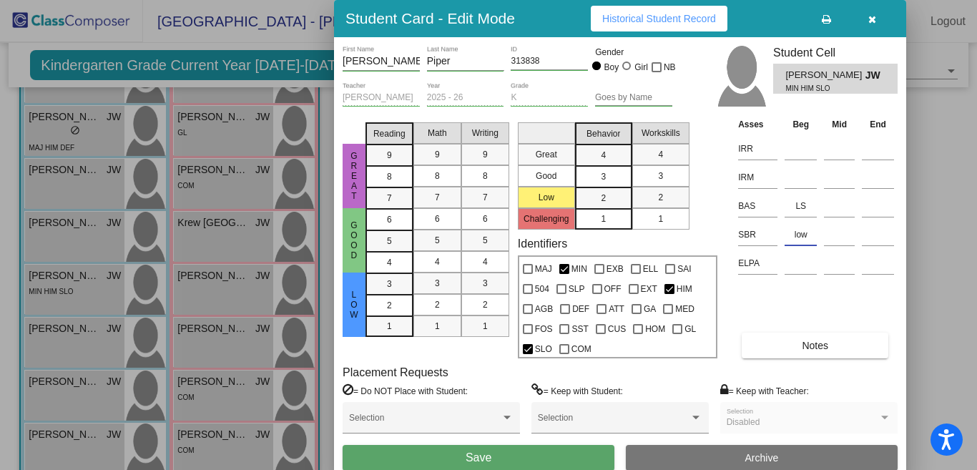
type input "low"
click at [400, 398] on button "Save" at bounding box center [478, 458] width 272 height 26
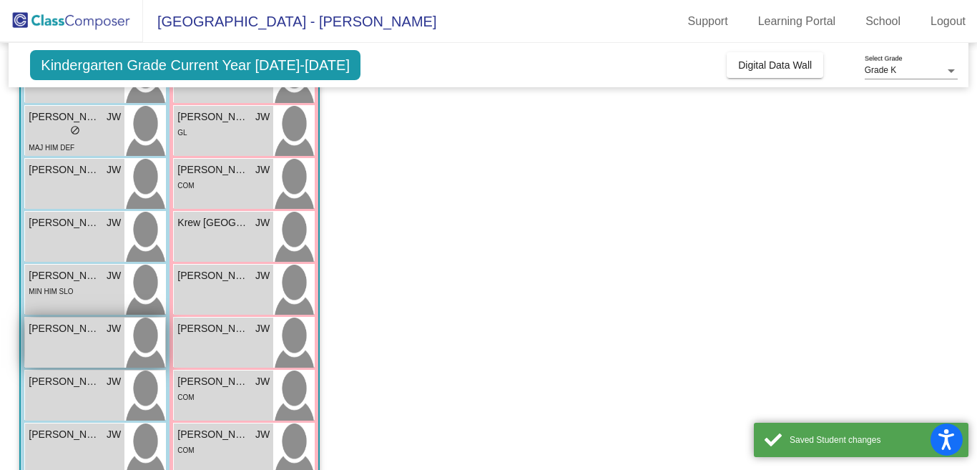
click at [40, 327] on span "[PERSON_NAME]" at bounding box center [64, 328] width 71 height 15
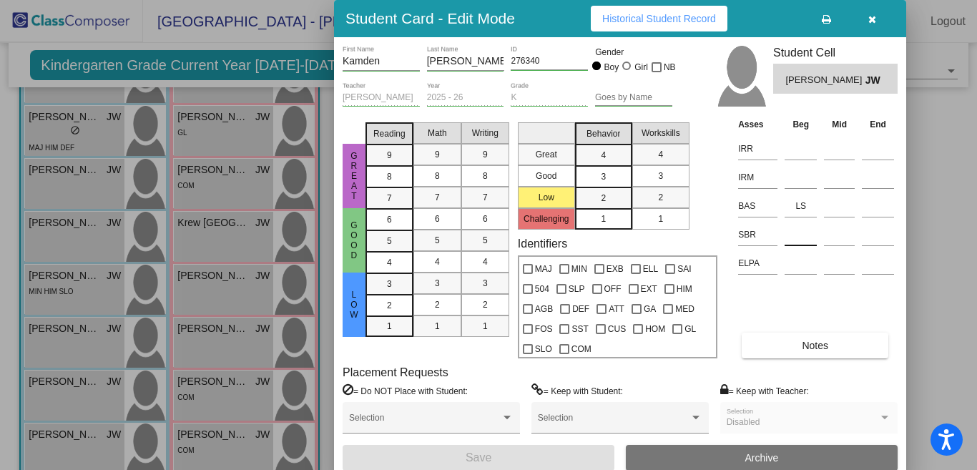
click at [802, 237] on input at bounding box center [800, 234] width 32 height 21
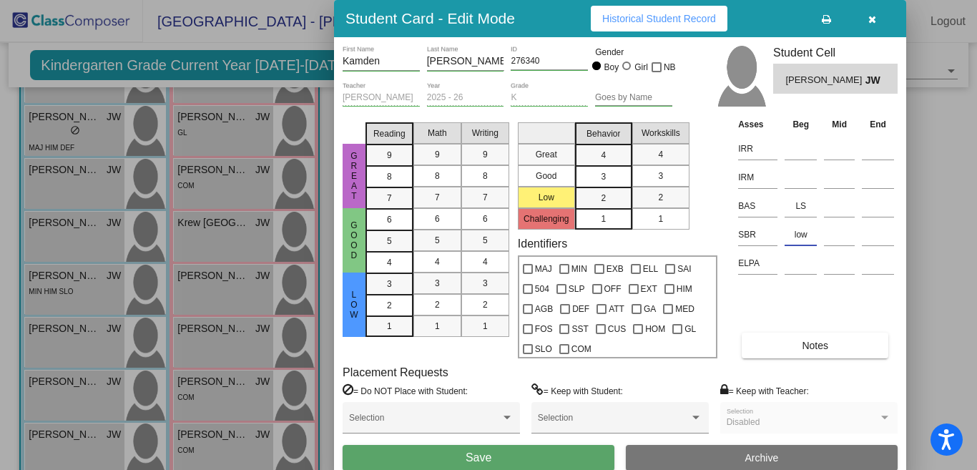
type input "low"
click at [429, 398] on button "Save" at bounding box center [478, 458] width 272 height 26
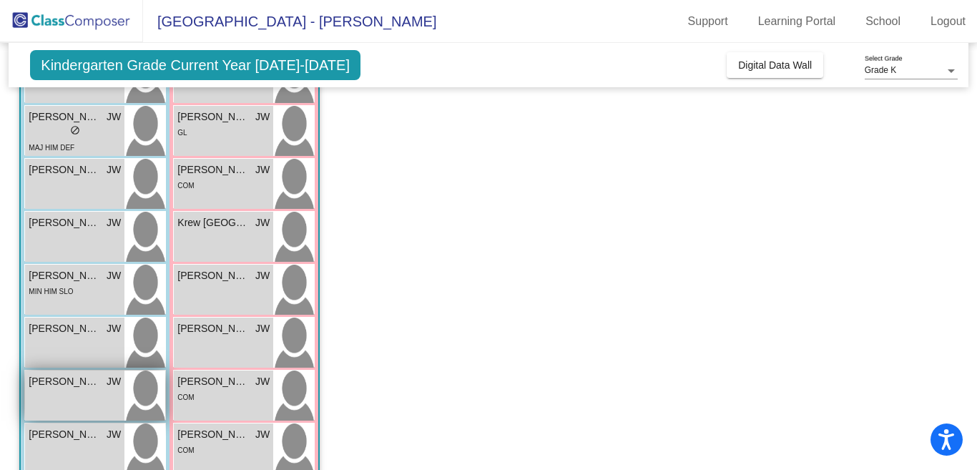
click at [50, 380] on span "[PERSON_NAME]" at bounding box center [64, 381] width 71 height 15
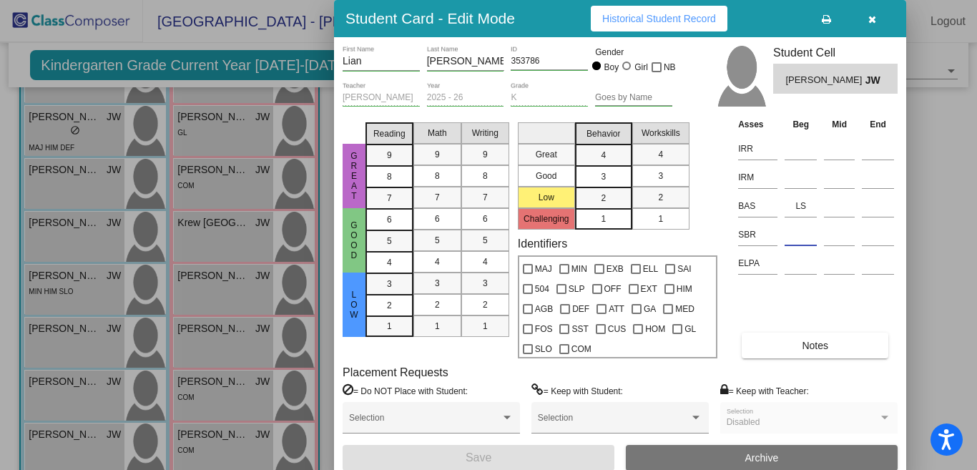
click at [799, 233] on input at bounding box center [800, 234] width 32 height 21
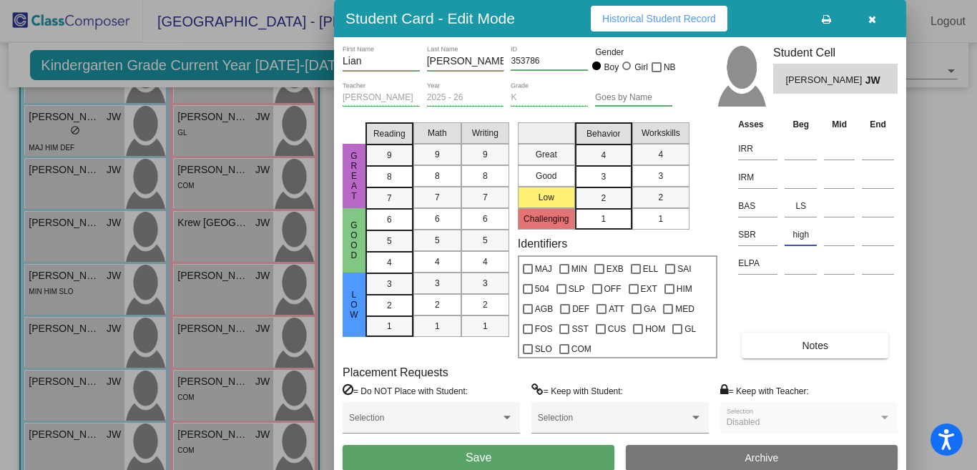
type input "high"
click at [536, 398] on button "Save" at bounding box center [478, 458] width 272 height 26
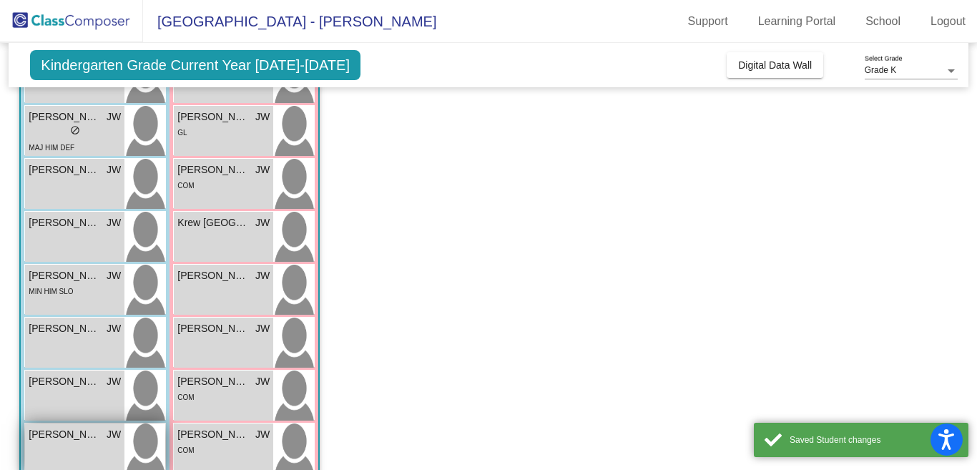
click at [44, 398] on span "[PERSON_NAME]" at bounding box center [64, 434] width 71 height 15
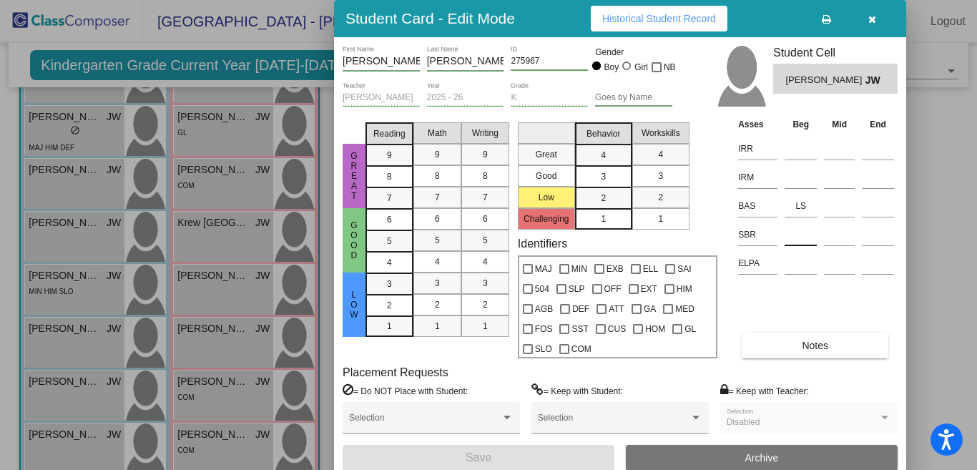
click at [801, 231] on input at bounding box center [800, 234] width 32 height 21
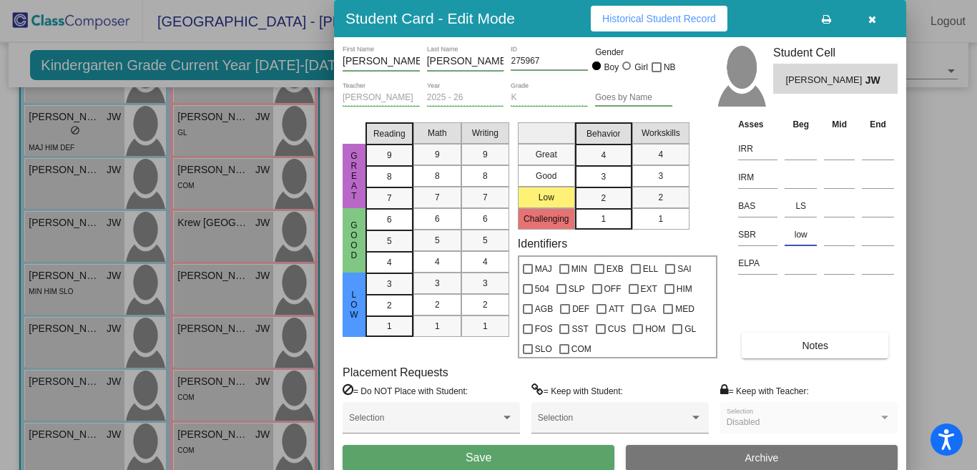
type input "low"
click at [499, 398] on button "Save" at bounding box center [478, 458] width 272 height 26
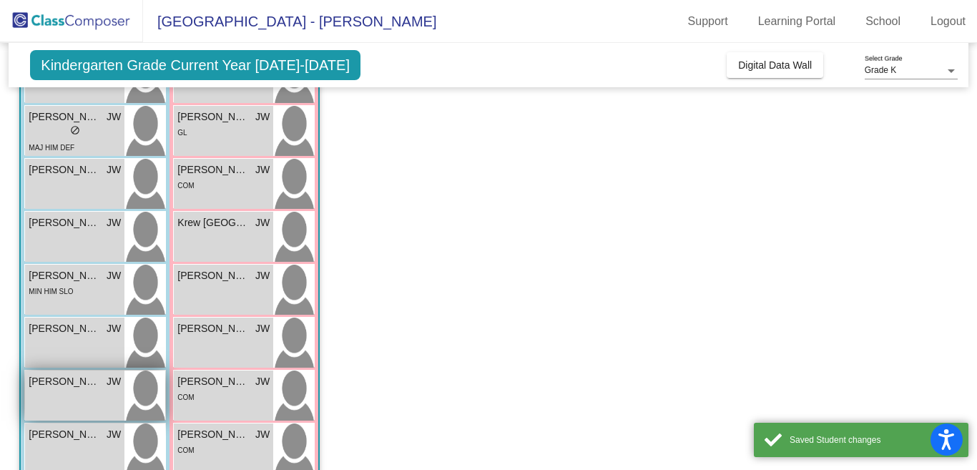
click at [74, 382] on span "[PERSON_NAME]" at bounding box center [64, 381] width 71 height 15
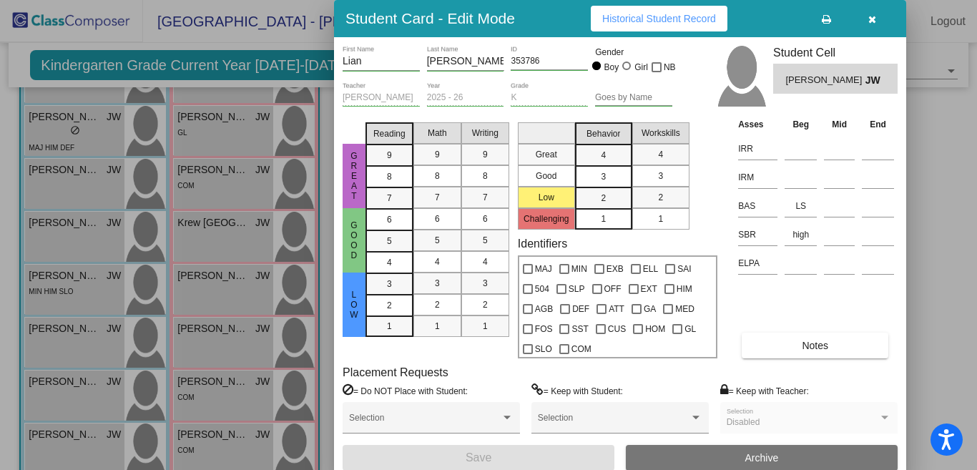
click at [939, 154] on div at bounding box center [488, 235] width 977 height 470
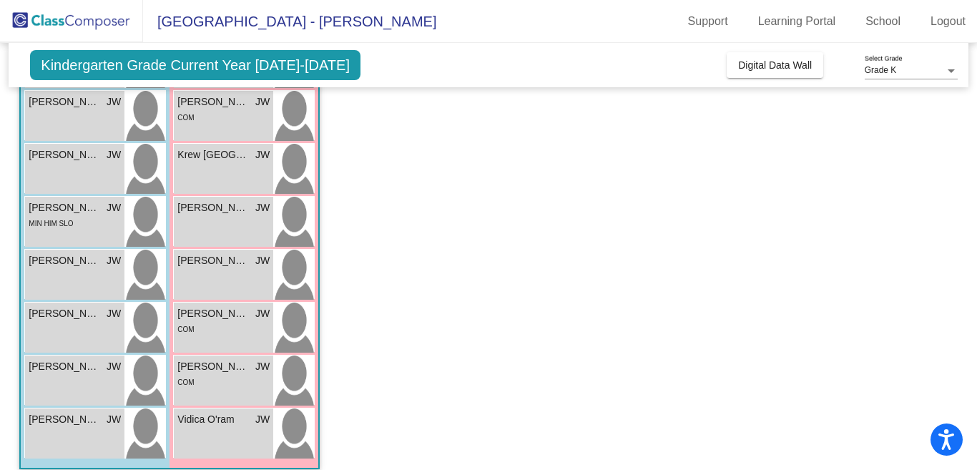
scroll to position [311, 0]
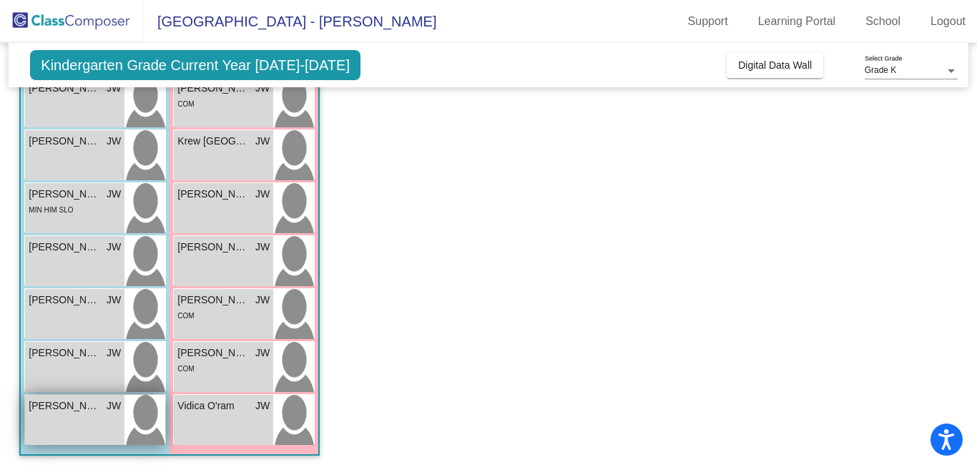
click at [90, 398] on span "[PERSON_NAME]" at bounding box center [64, 405] width 71 height 15
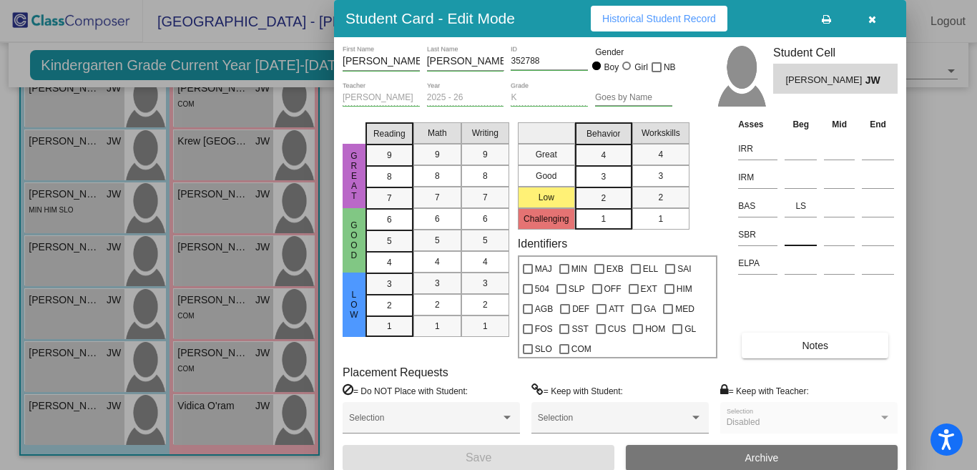
click at [801, 238] on input at bounding box center [800, 234] width 32 height 21
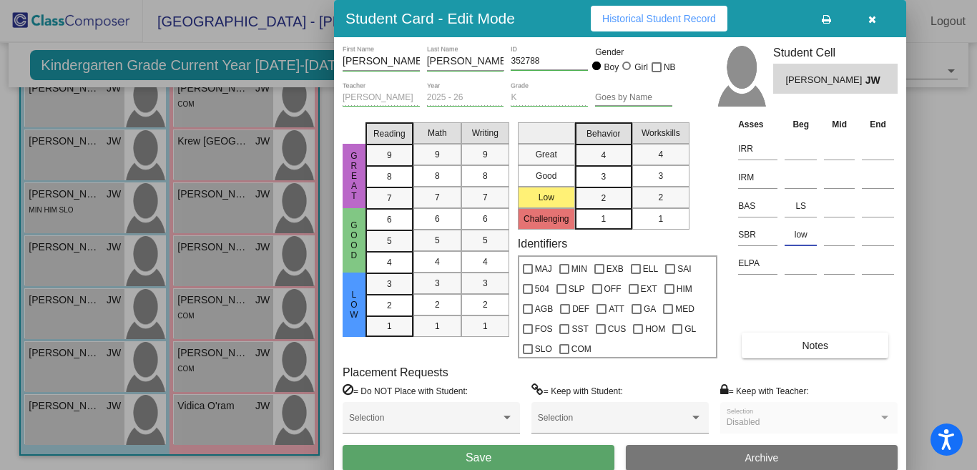
type input "low"
click at [500, 398] on button "Save" at bounding box center [478, 458] width 272 height 26
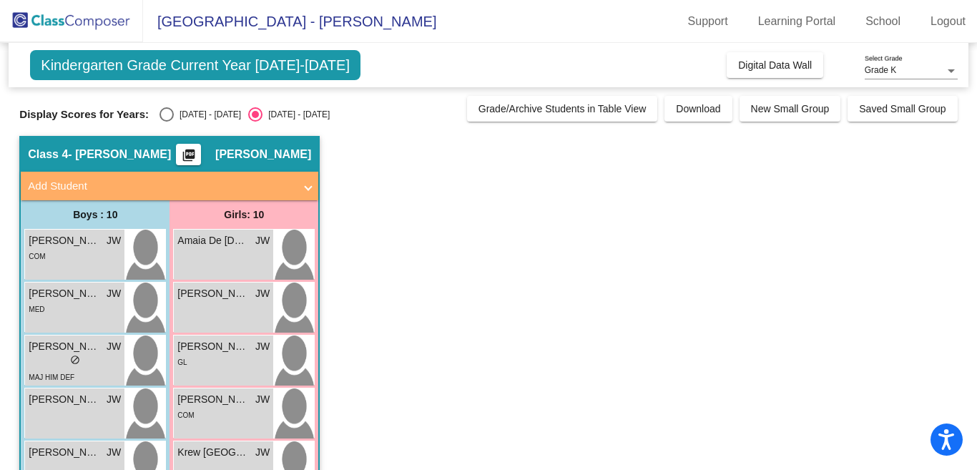
click at [76, 185] on mat-panel-title "Add Student" at bounding box center [161, 186] width 266 height 16
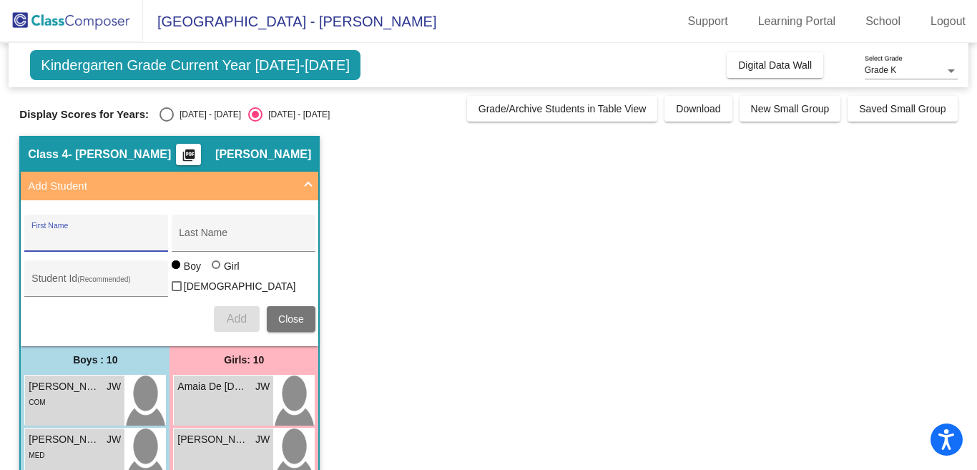
click at [100, 236] on input "First Name" at bounding box center [95, 237] width 129 height 11
type input "Jeremiah"
click at [240, 236] on input "Last Name" at bounding box center [243, 237] width 129 height 11
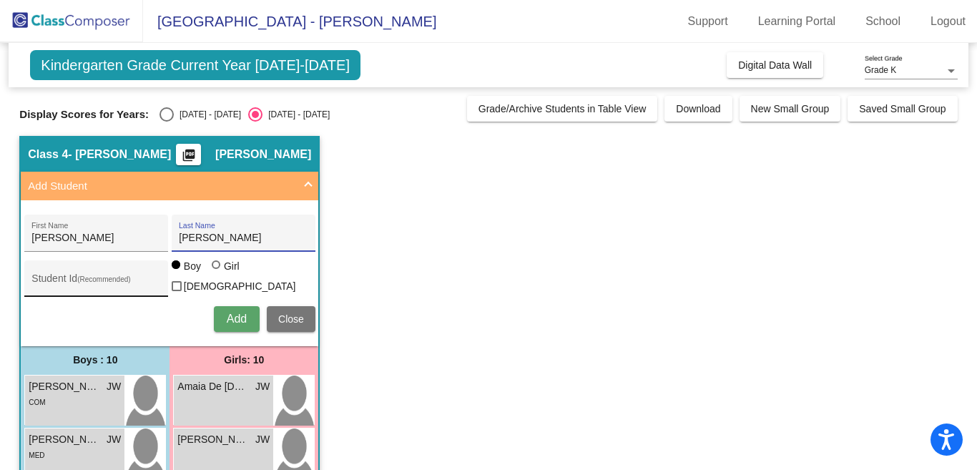
type input "Carmona"
click at [104, 280] on input "Student Id (Recommended)" at bounding box center [95, 283] width 129 height 11
type input "672220"
click at [231, 313] on span "Add" at bounding box center [237, 318] width 20 height 12
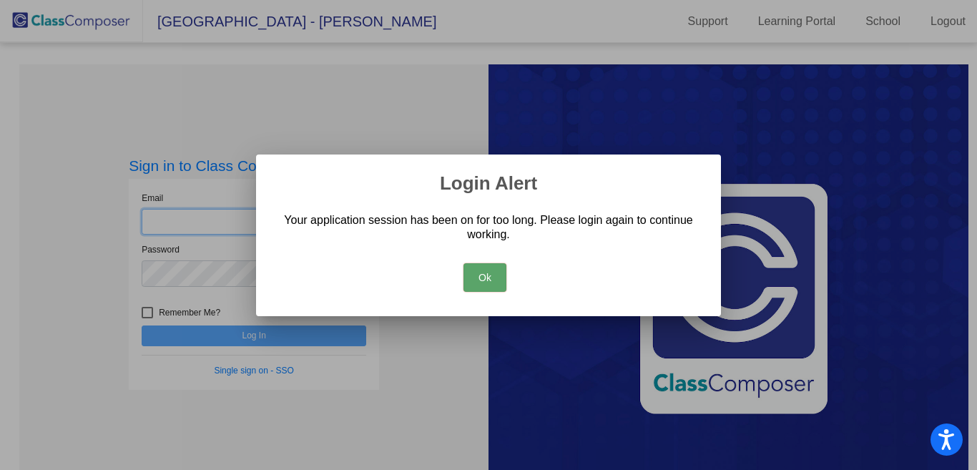
type input "jennifer.ward@hesperiausd.org"
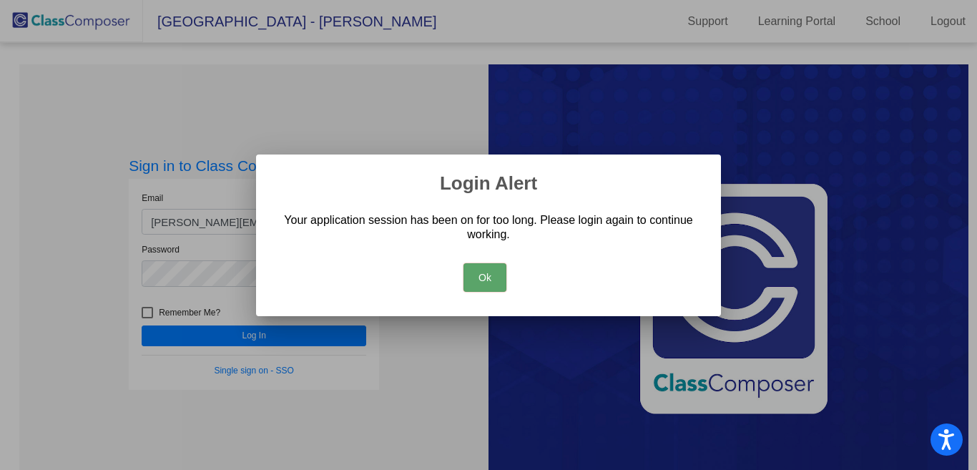
click at [485, 271] on button "Ok" at bounding box center [484, 277] width 43 height 29
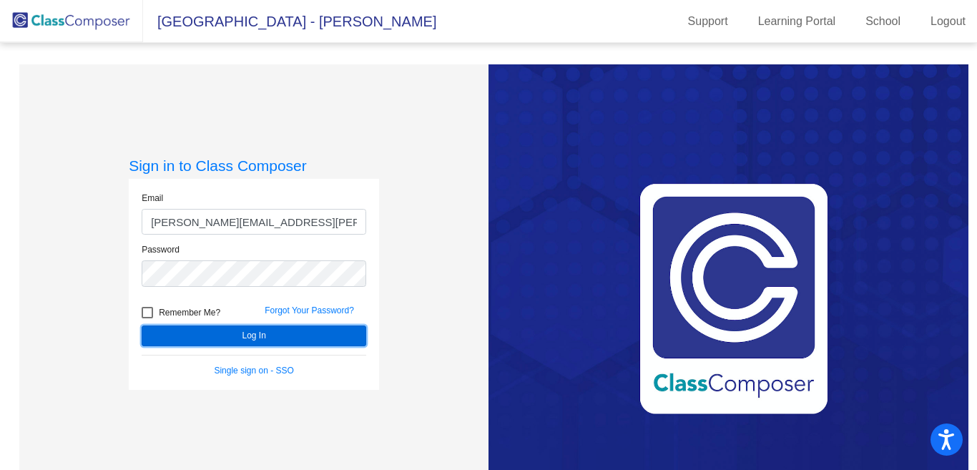
click at [289, 330] on button "Log In" at bounding box center [254, 335] width 224 height 21
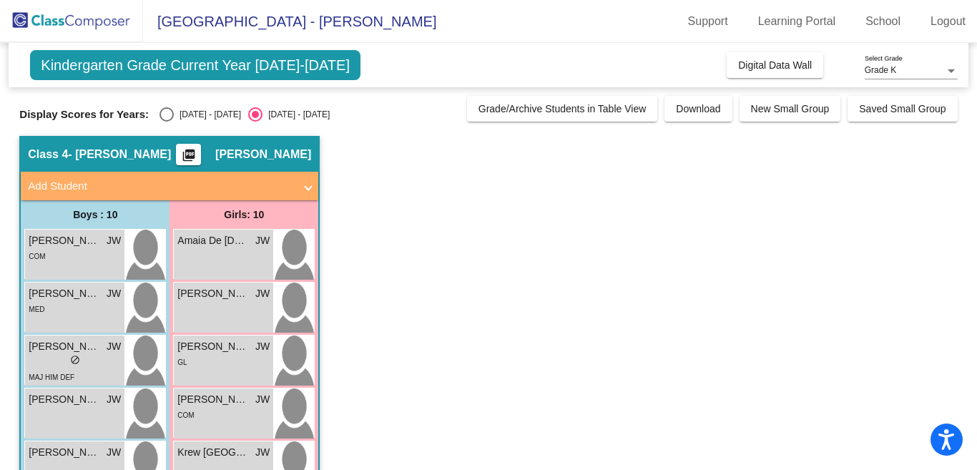
click at [51, 182] on mat-panel-title "Add Student" at bounding box center [161, 186] width 266 height 16
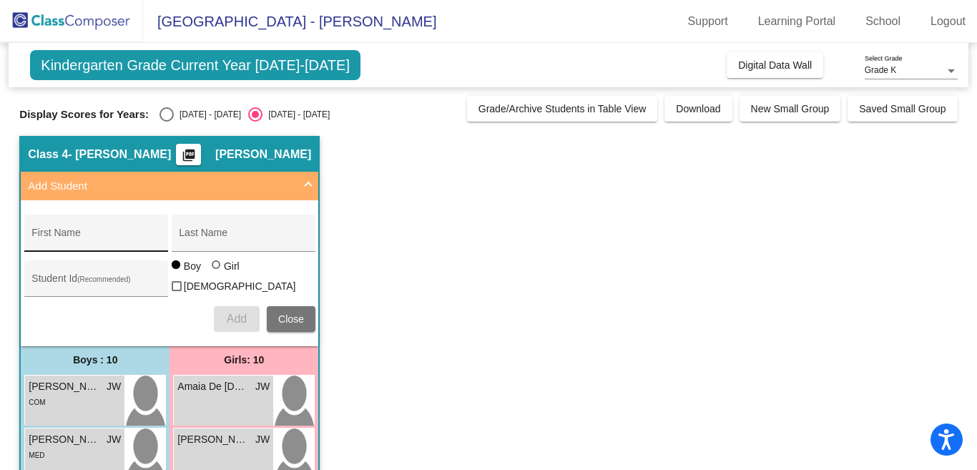
click at [94, 231] on div "First Name" at bounding box center [95, 236] width 129 height 29
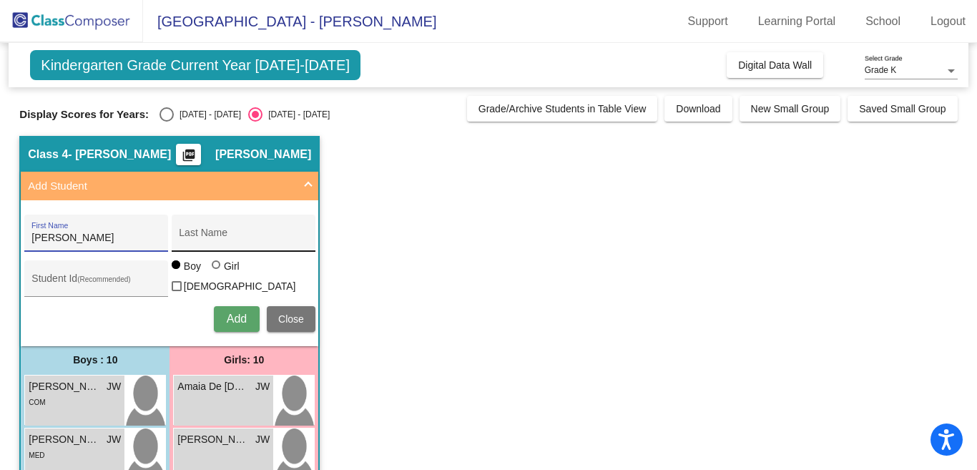
type input "Jeremiah"
click at [237, 226] on div "Last Name" at bounding box center [243, 236] width 129 height 29
type input "Carmona"
click at [138, 282] on input "Student Id (Recommended)" at bounding box center [95, 283] width 129 height 11
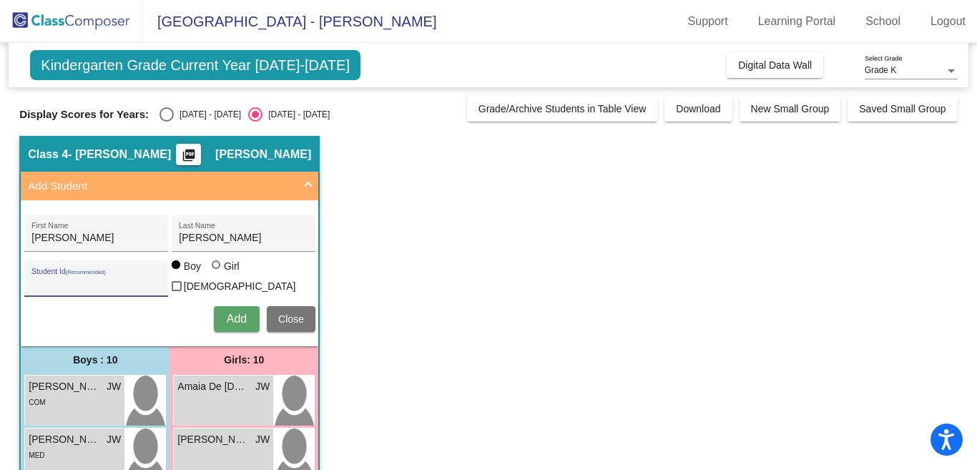
type input "672220"
click at [234, 312] on span "Add" at bounding box center [237, 318] width 20 height 12
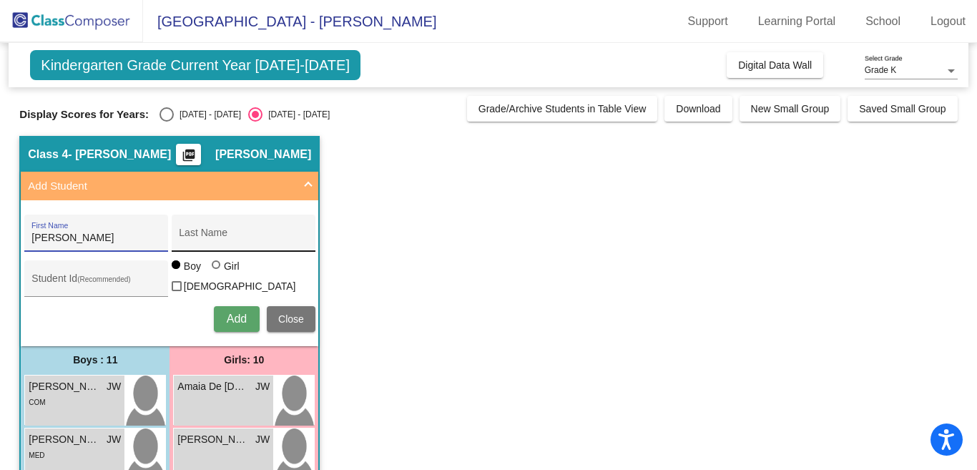
type input "Liam"
click at [250, 240] on input "Last Name" at bounding box center [243, 237] width 129 height 11
type input "Rodriguez"
click at [118, 280] on input "Student Id (Recommended)" at bounding box center [95, 283] width 129 height 11
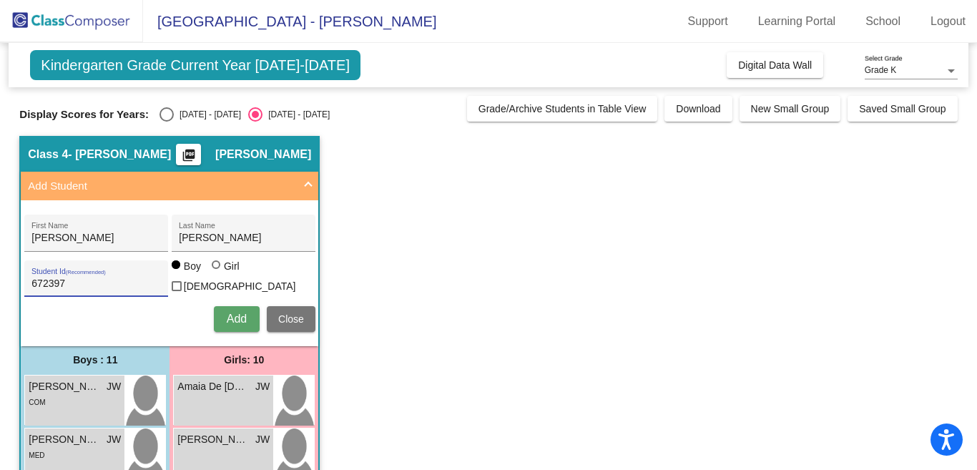
type input "672397"
click at [233, 312] on span "Add" at bounding box center [237, 318] width 20 height 12
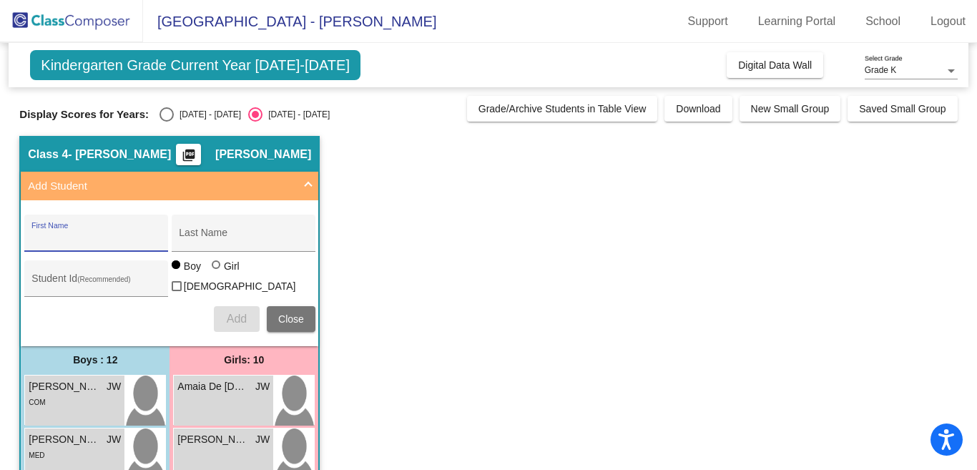
click at [10, 208] on mat-sidenav-content "Grade K Select Grade Kindergarten Grade Current Year 2025-2026 Add, Move, or Re…" at bounding box center [488, 256] width 977 height 427
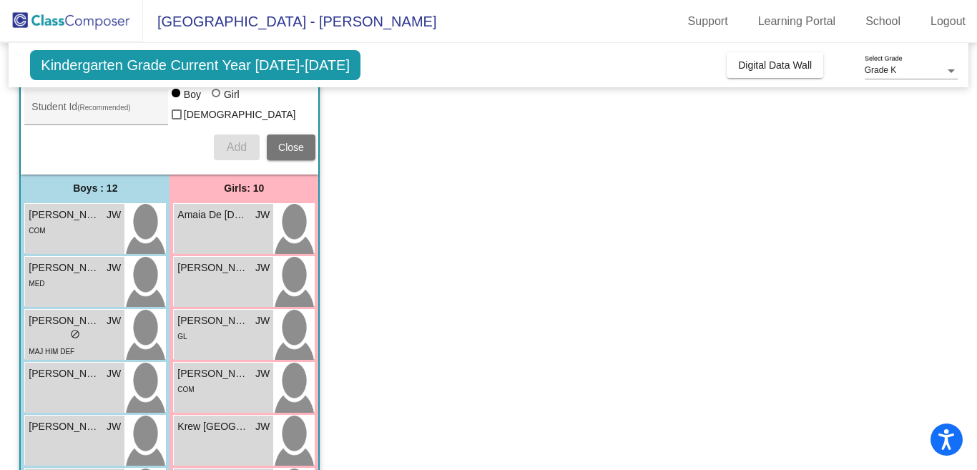
scroll to position [200, 0]
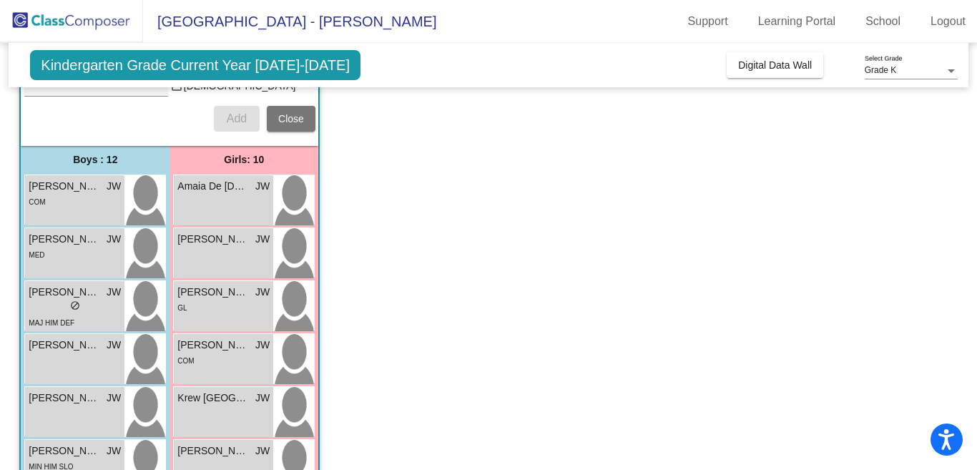
click at [8, 210] on mat-sidenav-content "Grade K Select Grade Kindergarten Grade Current Year 2025-2026 Add, Move, or Re…" at bounding box center [488, 256] width 977 height 427
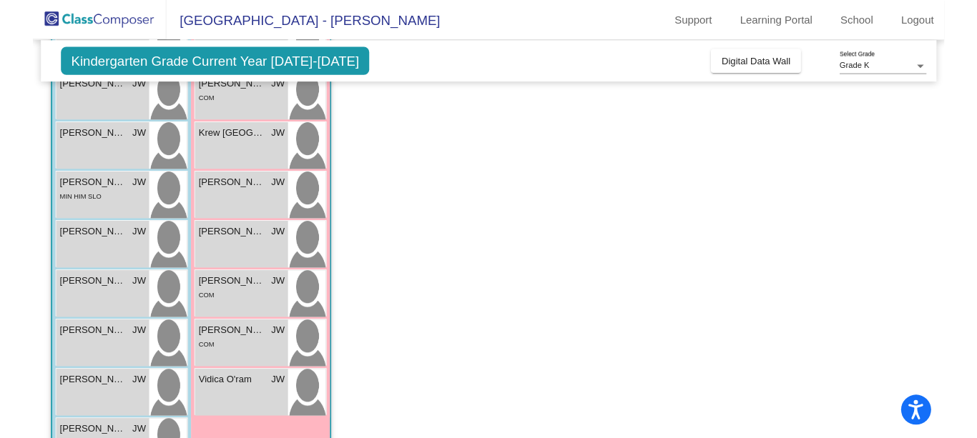
scroll to position [458, 0]
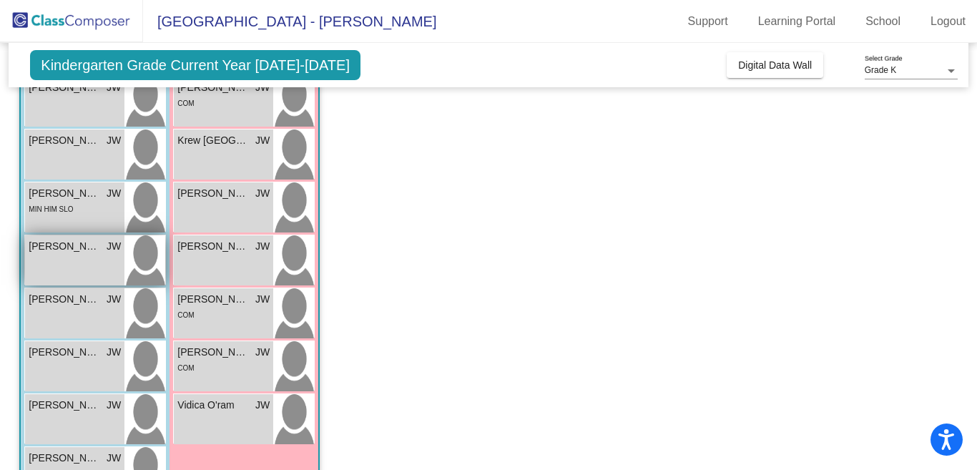
click at [49, 245] on span "Jeremiah Carmona" at bounding box center [64, 246] width 71 height 15
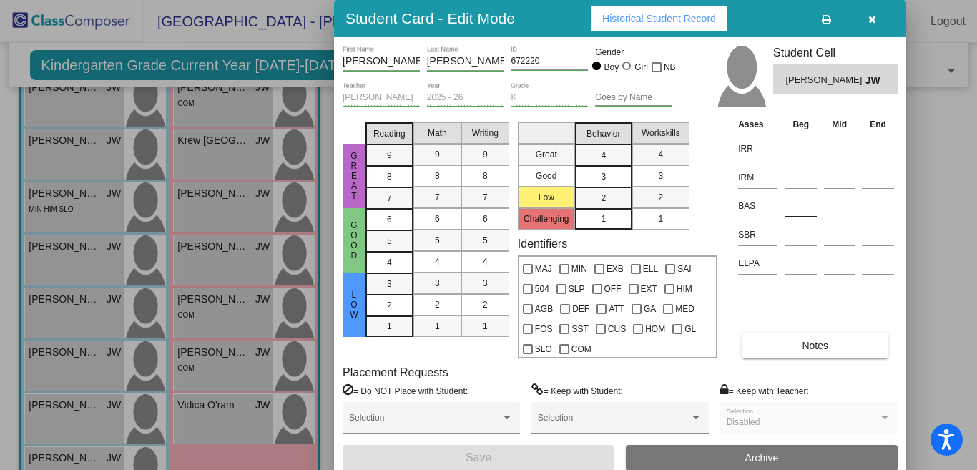
click at [806, 205] on input at bounding box center [800, 205] width 32 height 21
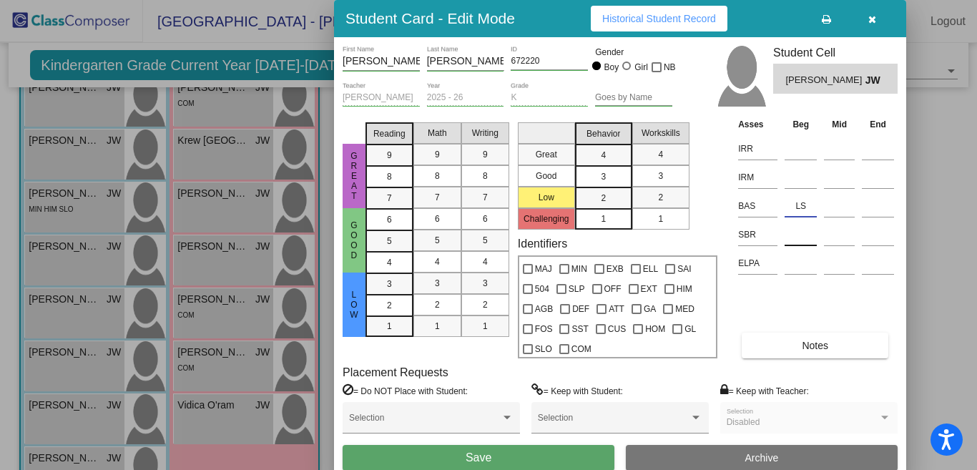
type input "LS"
click at [804, 229] on input at bounding box center [800, 234] width 32 height 21
type input "some"
click at [400, 453] on button "Save" at bounding box center [478, 458] width 272 height 26
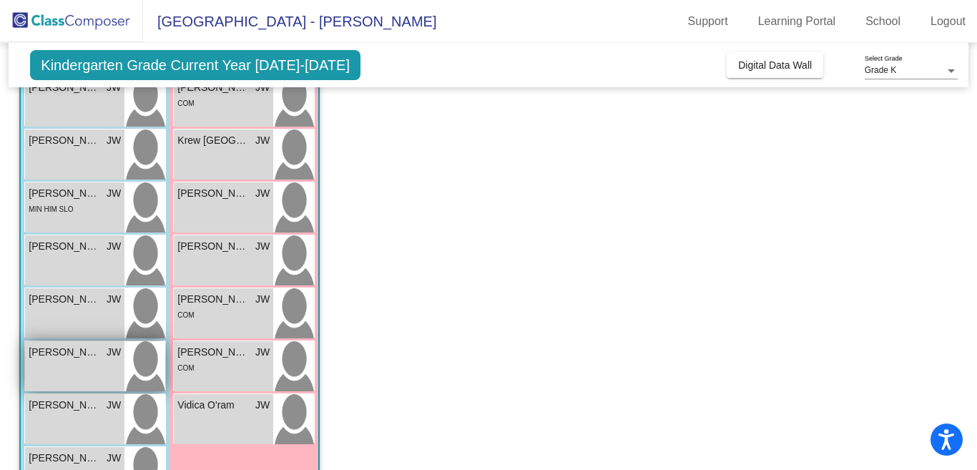
click at [64, 353] on span "Liam Rodriguez" at bounding box center [64, 352] width 71 height 15
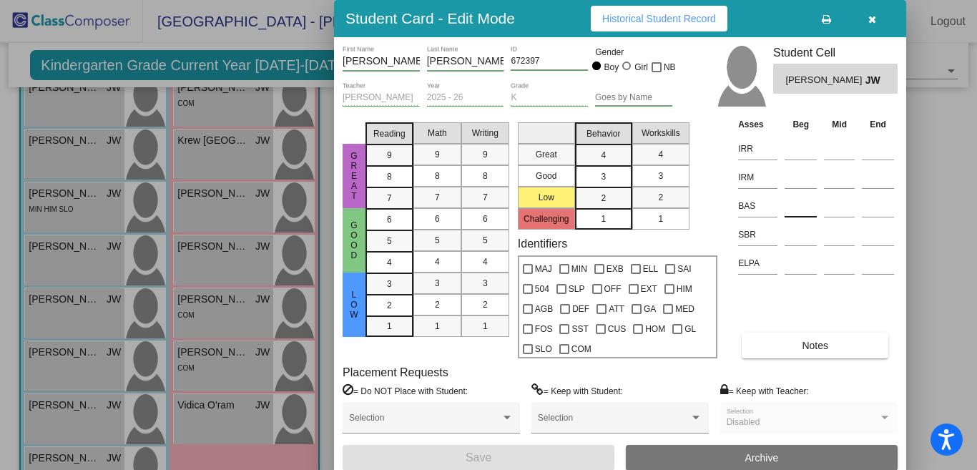
click at [799, 202] on input at bounding box center [800, 205] width 32 height 21
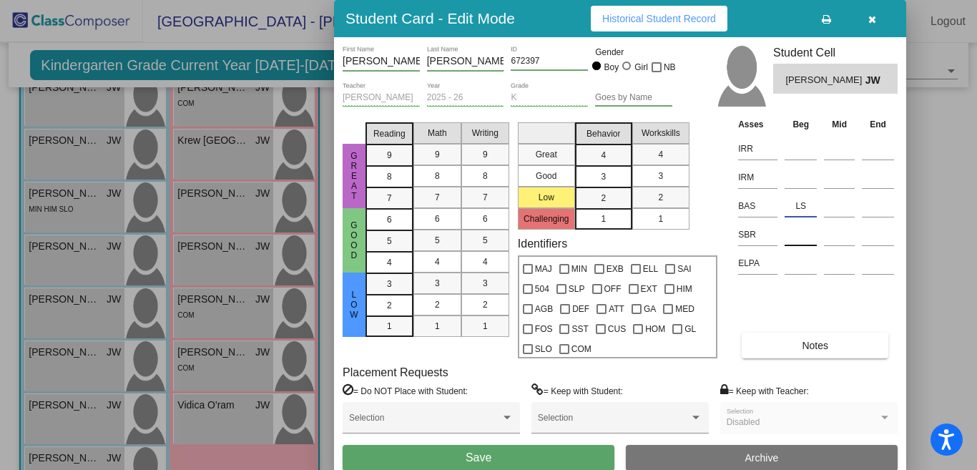
type input "LS"
click at [796, 235] on input at bounding box center [800, 234] width 32 height 21
type input "s"
click at [549, 455] on button "Save" at bounding box center [478, 458] width 272 height 26
